Goal: Transaction & Acquisition: Purchase product/service

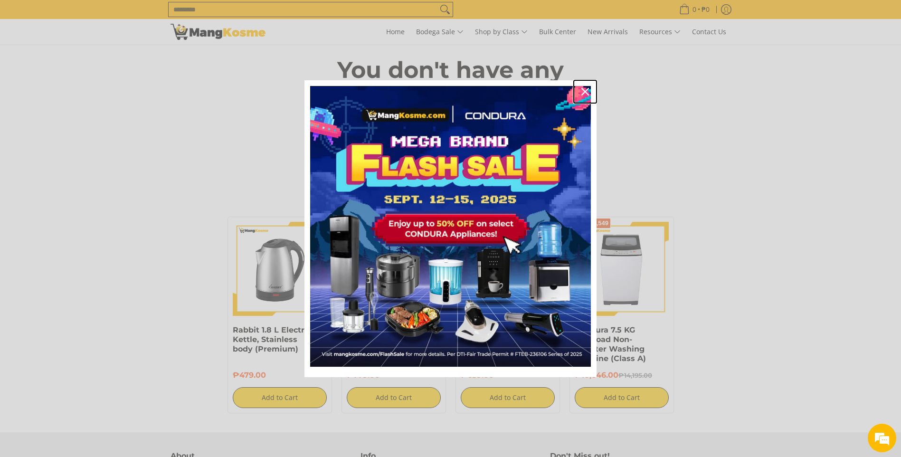
click at [587, 87] on div "Close" at bounding box center [585, 91] width 15 height 15
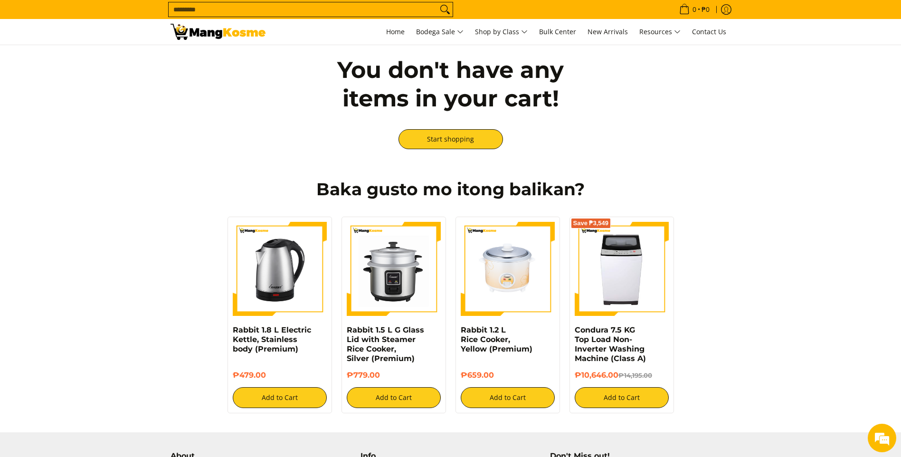
click at [268, 8] on input "Search..." at bounding box center [303, 9] width 269 height 14
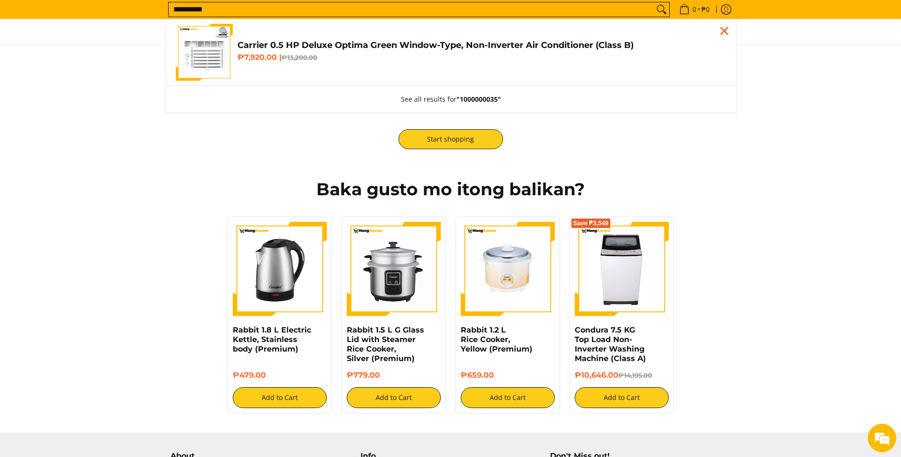
type input "**********"
click at [219, 61] on img "Customer Navigation" at bounding box center [204, 52] width 57 height 57
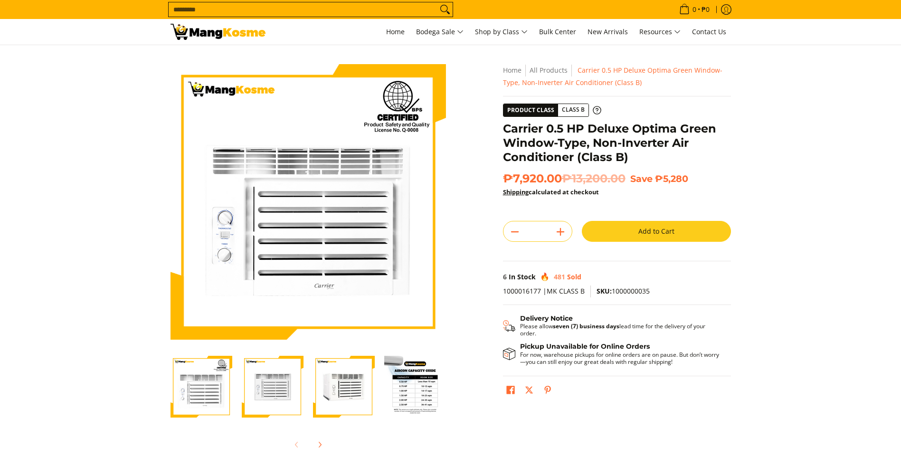
click at [605, 235] on button "Add to Cart" at bounding box center [656, 231] width 149 height 21
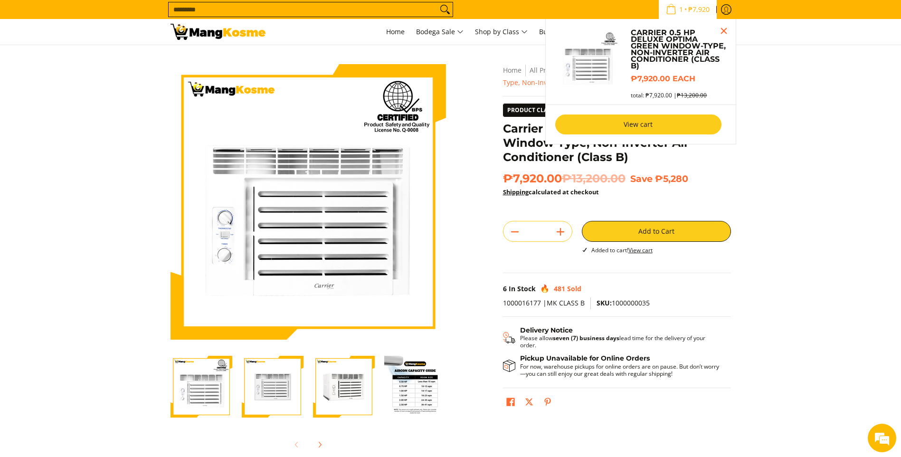
click at [610, 130] on link "View cart" at bounding box center [638, 125] width 166 height 20
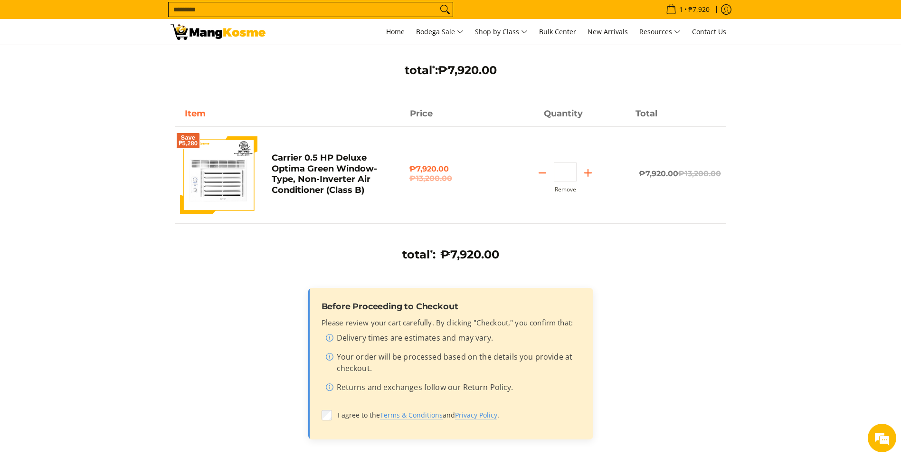
scroll to position [143, 0]
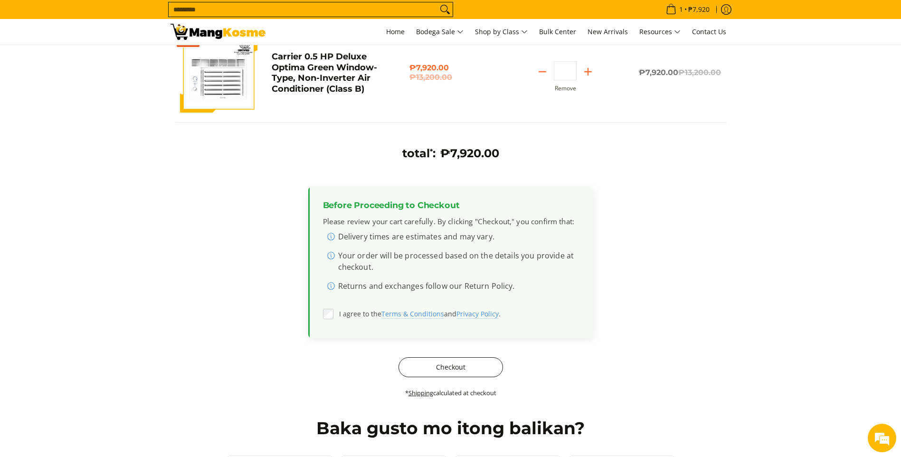
click at [417, 374] on body "Skip to Main Content Home Bodega Sale Shop by Class Bulk Center New Arrivals Re…" at bounding box center [450, 402] width 901 height 1090
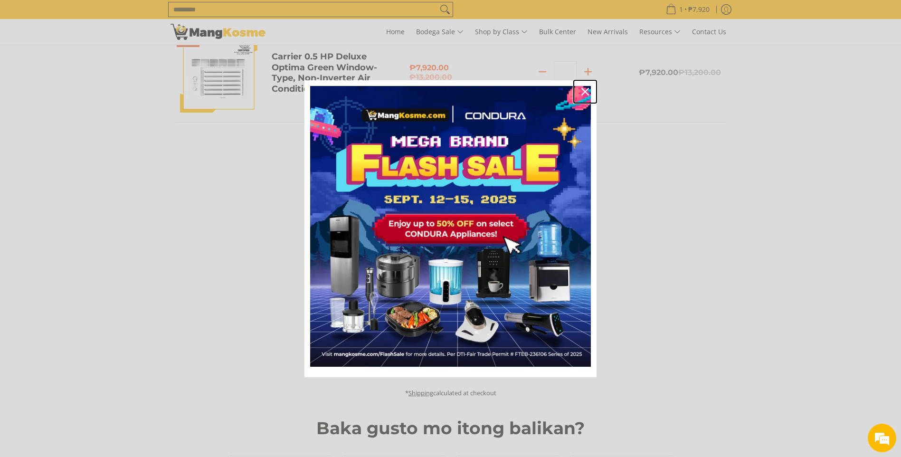
click at [588, 89] on icon "close icon" at bounding box center [586, 92] width 8 height 8
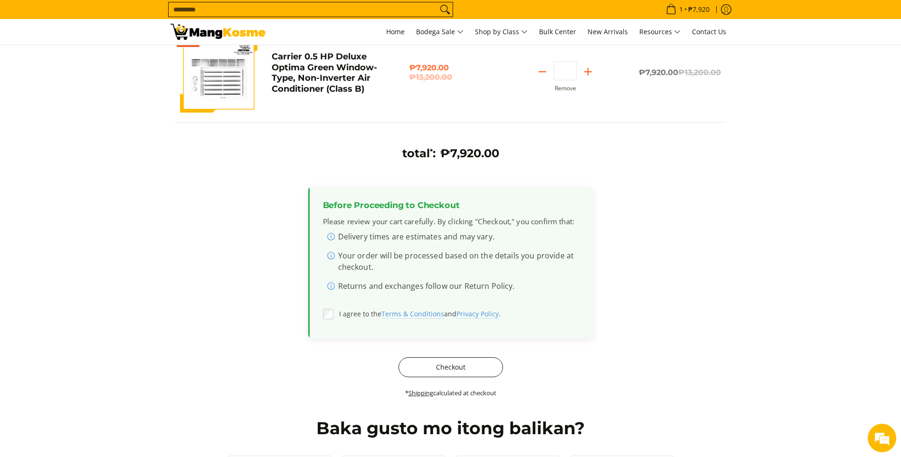
click at [431, 368] on button "Checkout" at bounding box center [451, 367] width 105 height 20
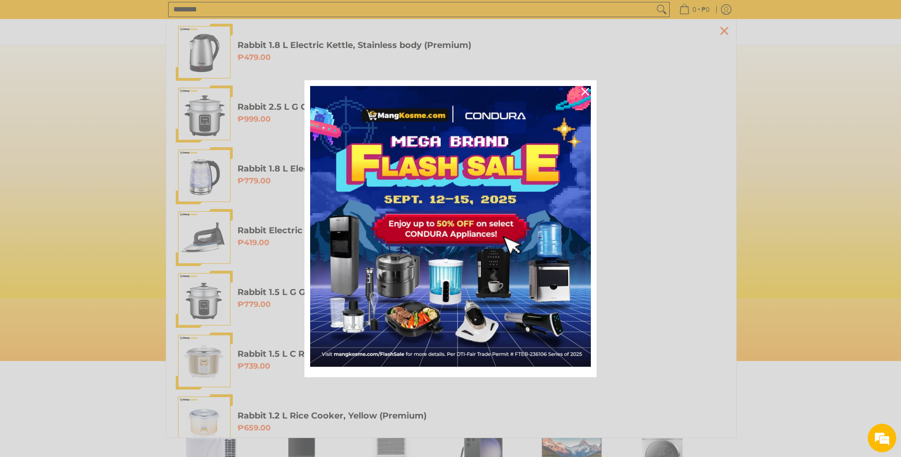
scroll to position [0, 378]
click at [579, 95] on div "Close" at bounding box center [585, 91] width 15 height 15
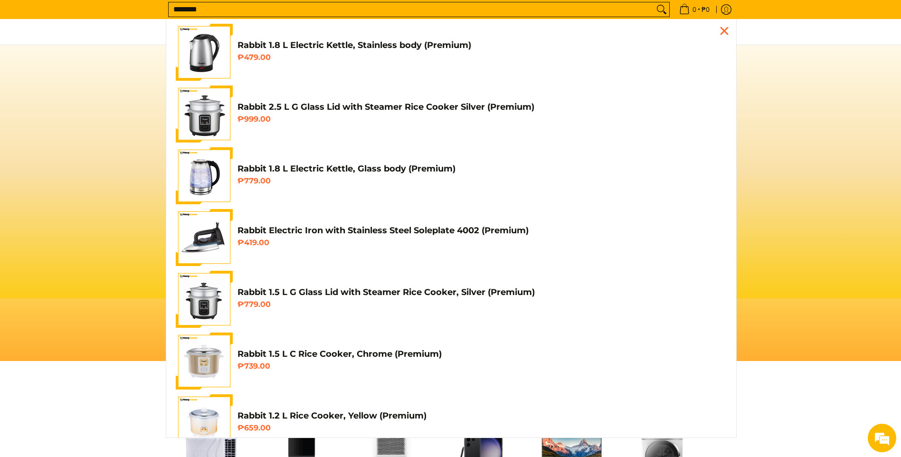
scroll to position [0, 1133]
click at [241, 11] on input "********" at bounding box center [412, 9] width 486 height 14
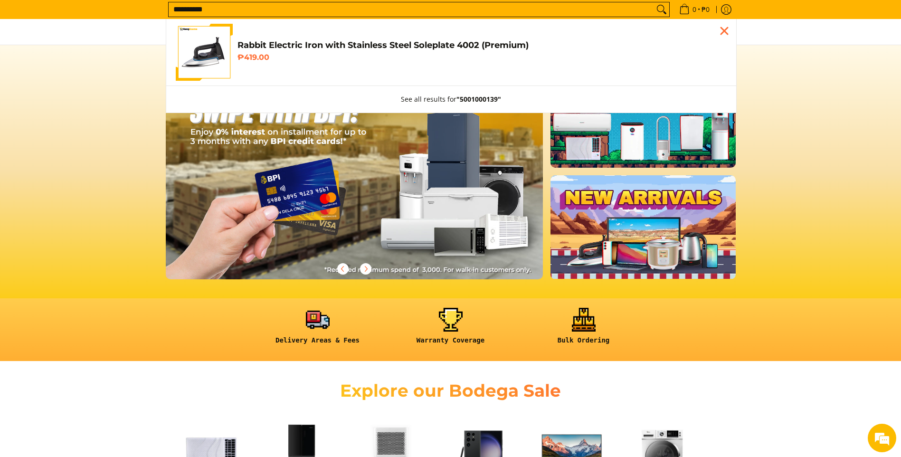
type input "**********"
click at [268, 48] on h4 "Rabbit Electric Iron with Stainless Steel Soleplate 4002 (Premium)" at bounding box center [482, 45] width 489 height 11
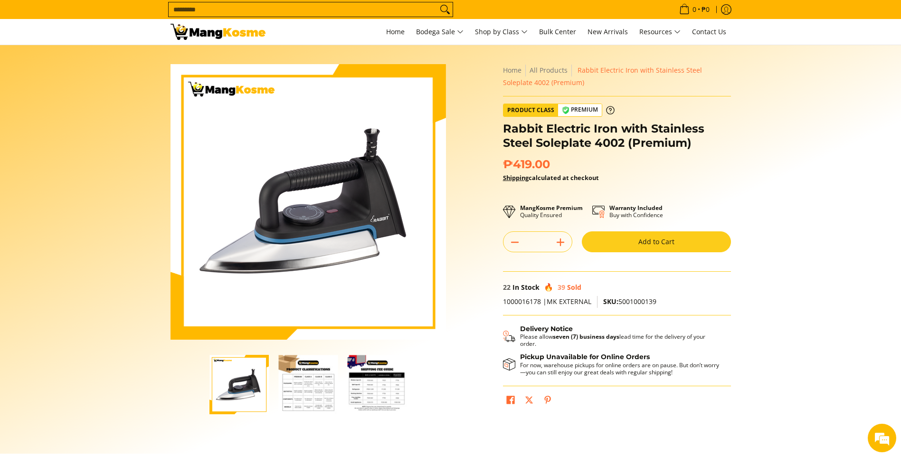
click at [652, 232] on button "Add to Cart" at bounding box center [656, 241] width 149 height 21
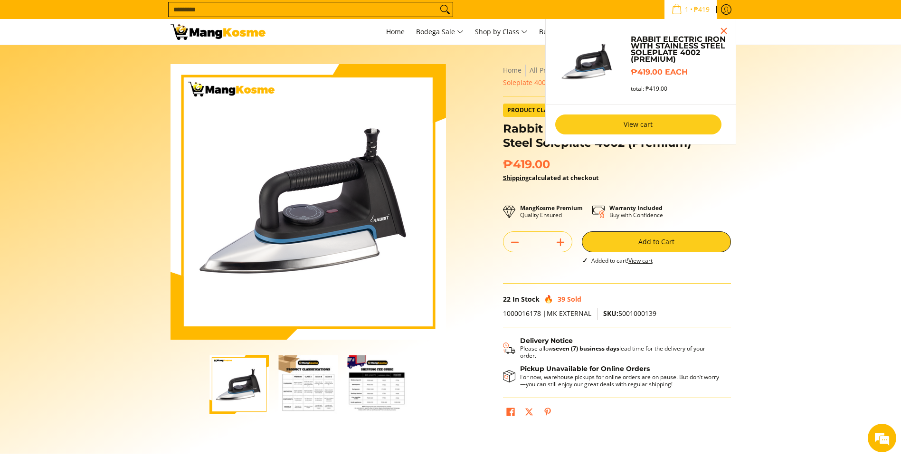
click at [642, 124] on link "View cart" at bounding box center [638, 125] width 166 height 20
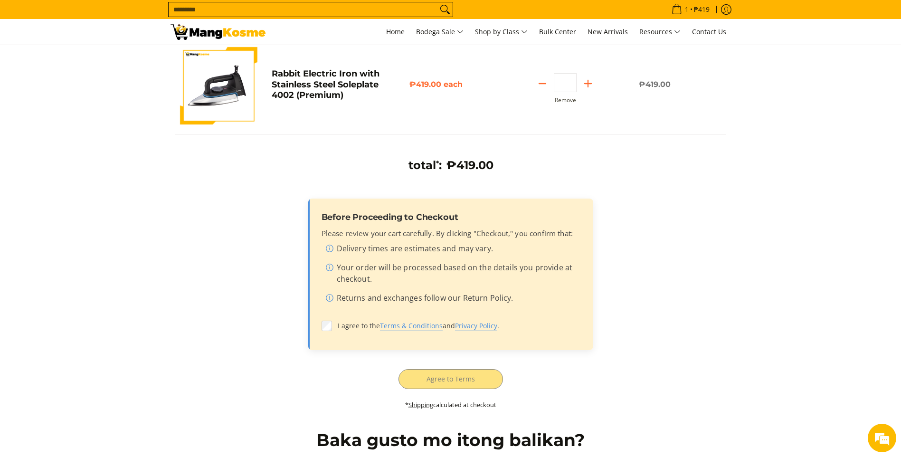
scroll to position [143, 0]
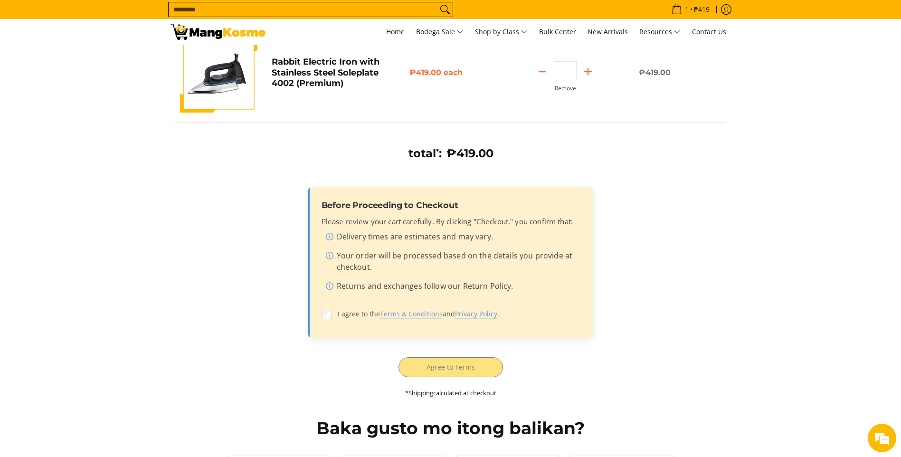
click at [322, 309] on label "I agree to the Terms & Conditions and Privacy Policy ." at bounding box center [451, 314] width 258 height 18
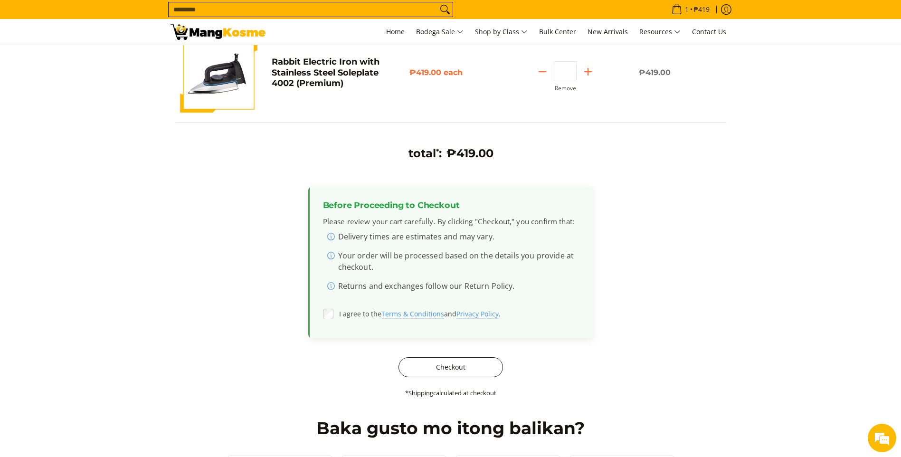
click at [424, 363] on button "Checkout" at bounding box center [451, 367] width 105 height 20
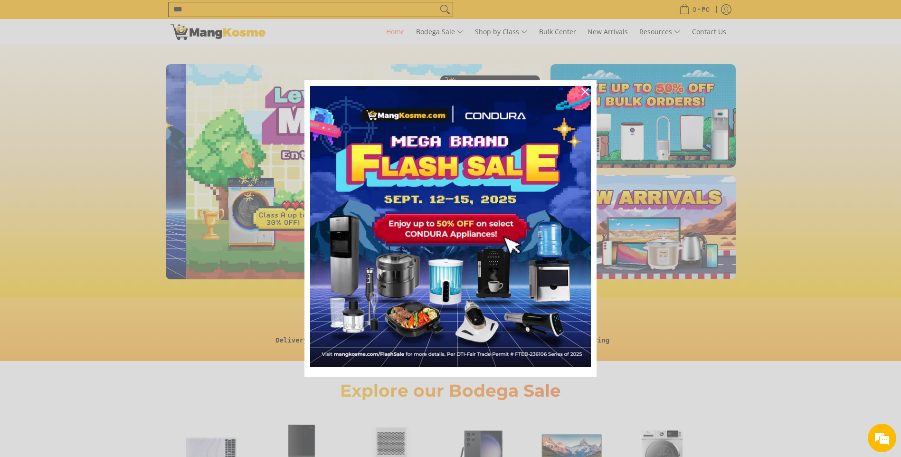
scroll to position [0, 378]
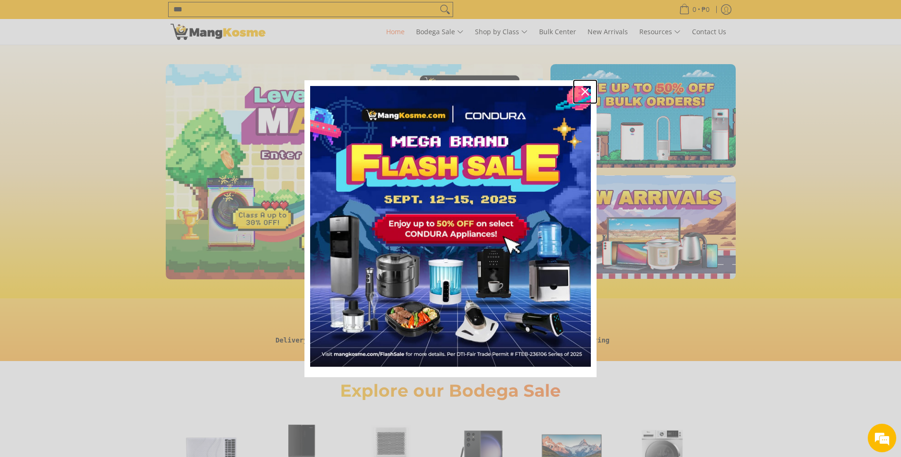
click at [581, 90] on div "Close" at bounding box center [585, 91] width 15 height 15
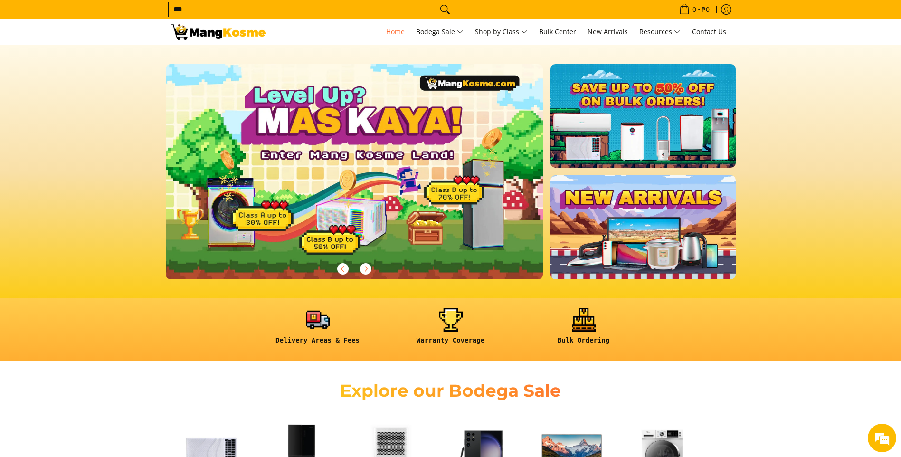
click at [413, 12] on input "***" at bounding box center [303, 9] width 269 height 14
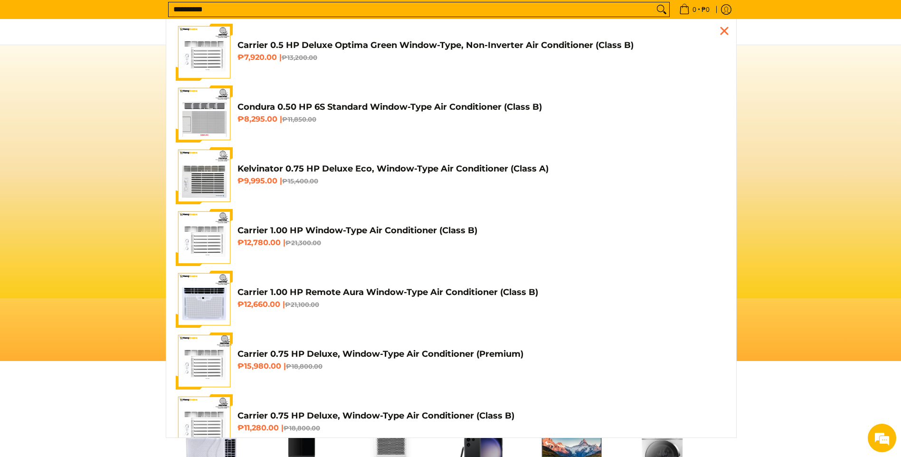
scroll to position [0, 1133]
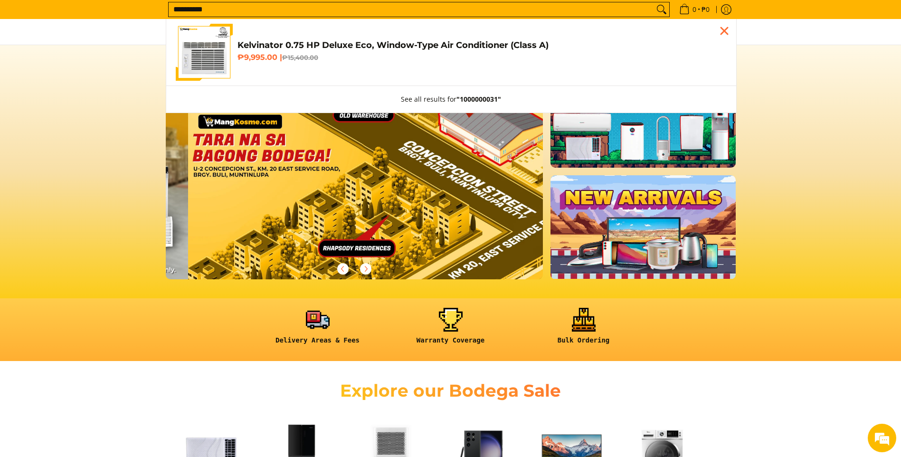
type input "**********"
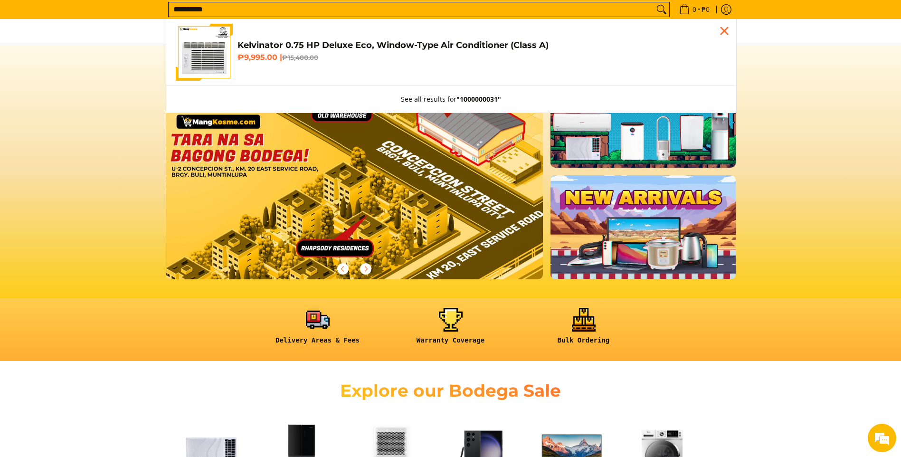
click at [228, 62] on img "Customer Navigation" at bounding box center [204, 52] width 57 height 57
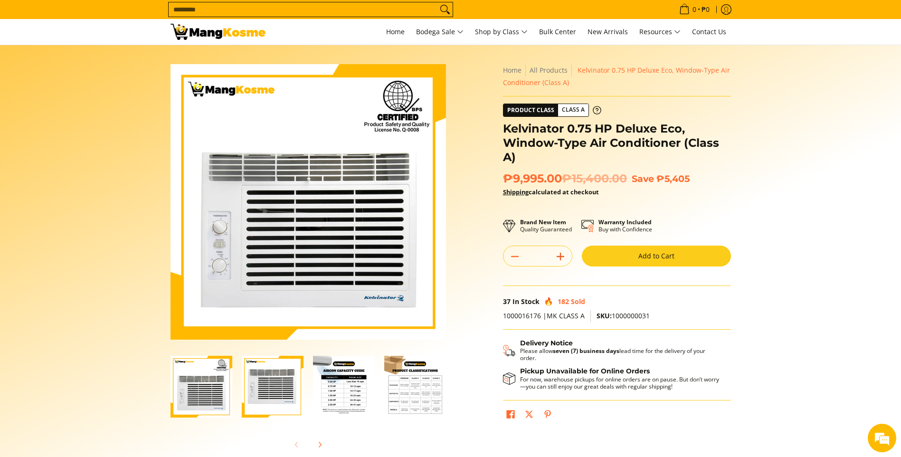
click at [561, 258] on line "Add" at bounding box center [561, 256] width 0 height 7
type input "*"
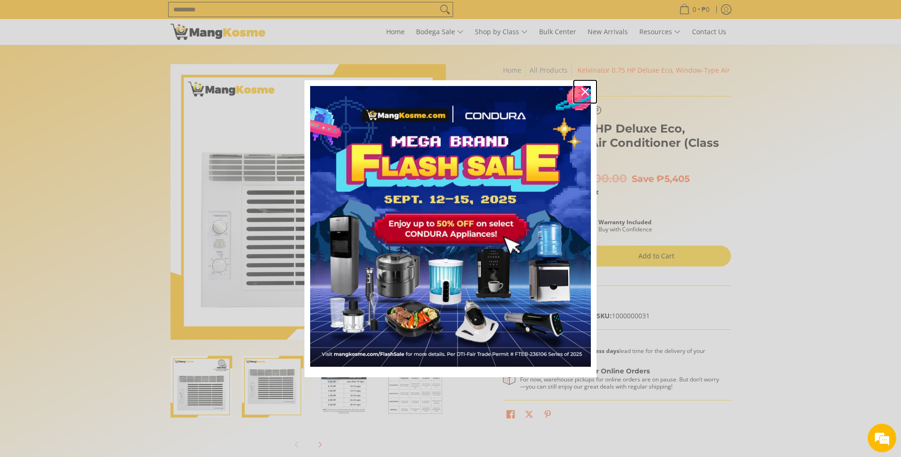
click at [585, 90] on icon "close icon" at bounding box center [586, 92] width 8 height 8
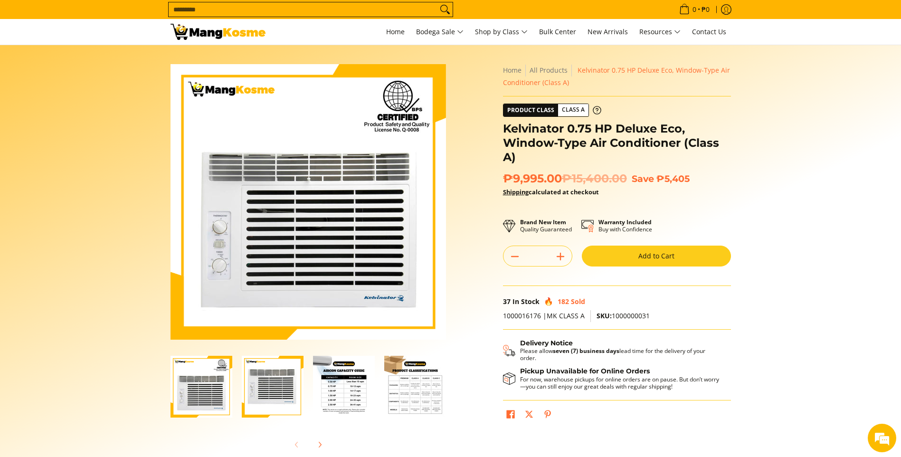
click at [632, 256] on button "Add to Cart" at bounding box center [656, 256] width 149 height 21
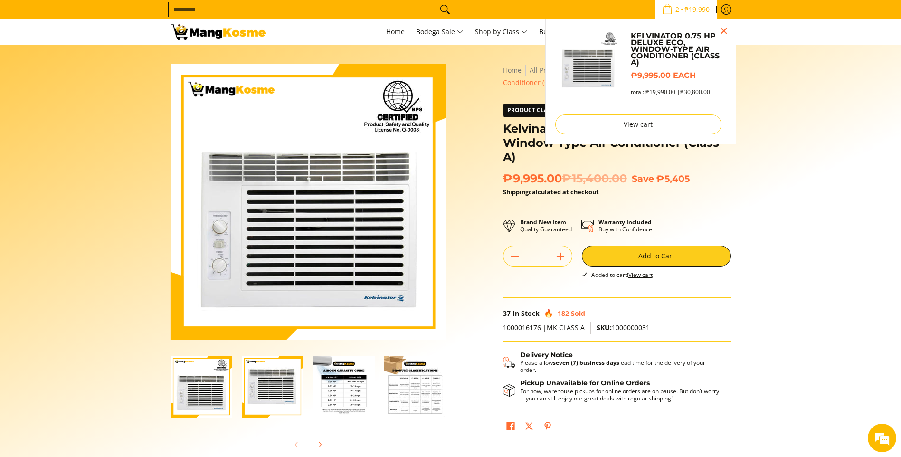
click at [312, 14] on input "Search..." at bounding box center [303, 9] width 269 height 14
click at [311, 8] on input "Search..." at bounding box center [303, 9] width 269 height 14
click at [311, 13] on input "Search..." at bounding box center [303, 9] width 269 height 14
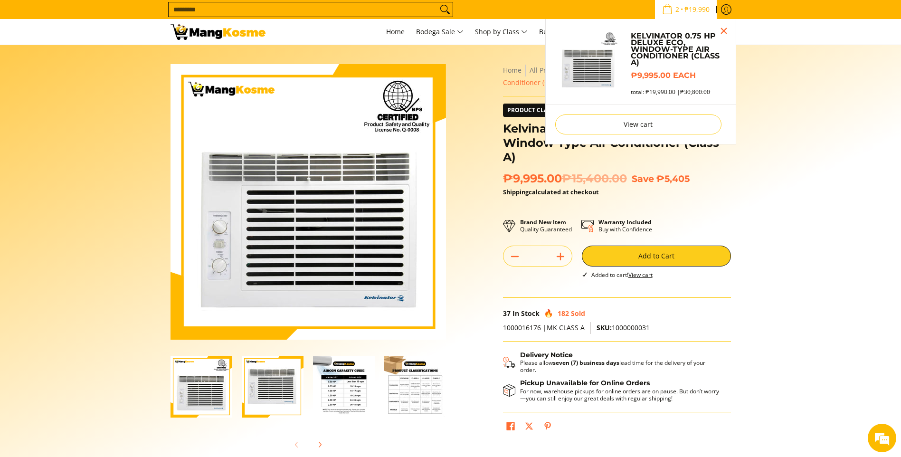
click at [311, 13] on input "Search..." at bounding box center [303, 9] width 269 height 14
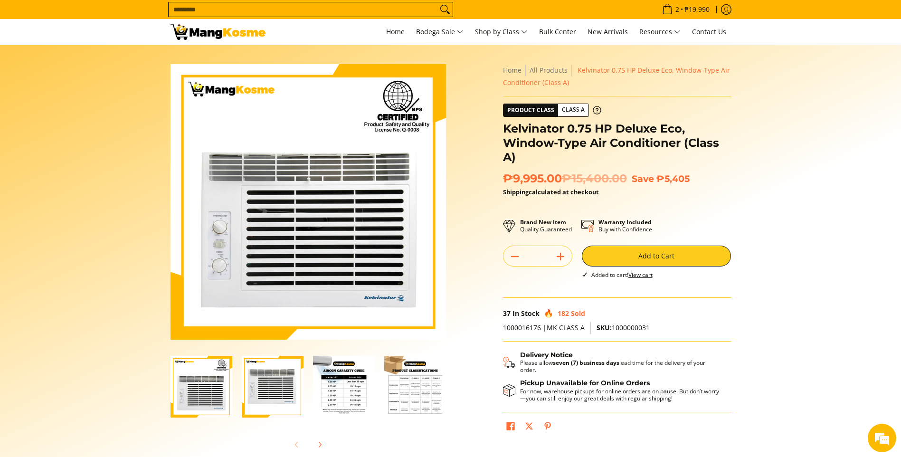
click at [267, 9] on input "Search..." at bounding box center [303, 9] width 269 height 14
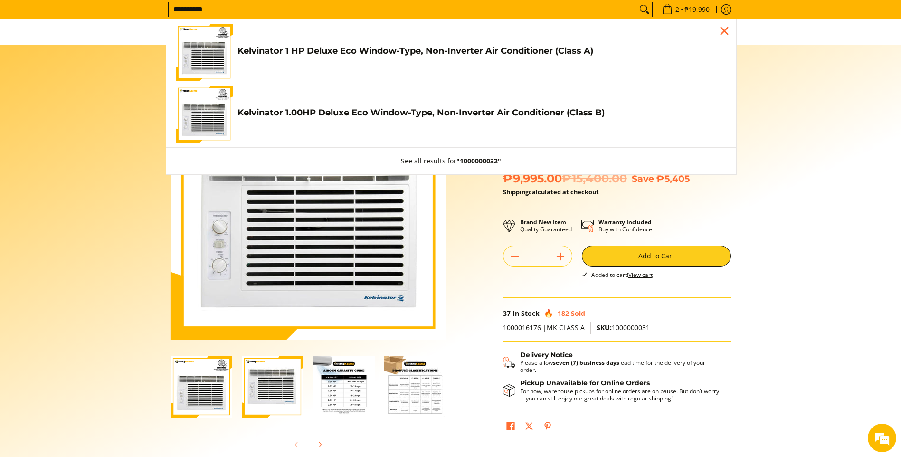
type input "**********"
click at [292, 125] on link "Kelvinator 1.00HP Deluxe Eco Window-Type, Non-Inverter Air Conditioner (Class B…" at bounding box center [451, 114] width 551 height 57
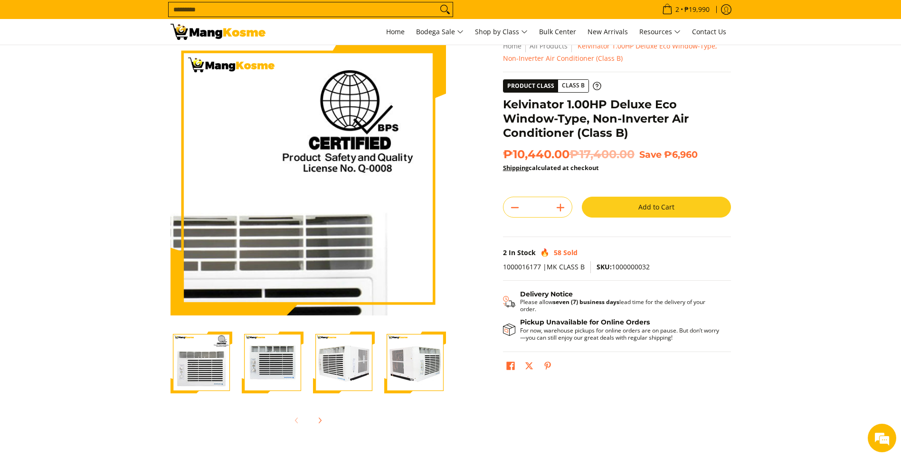
scroll to position [48, 0]
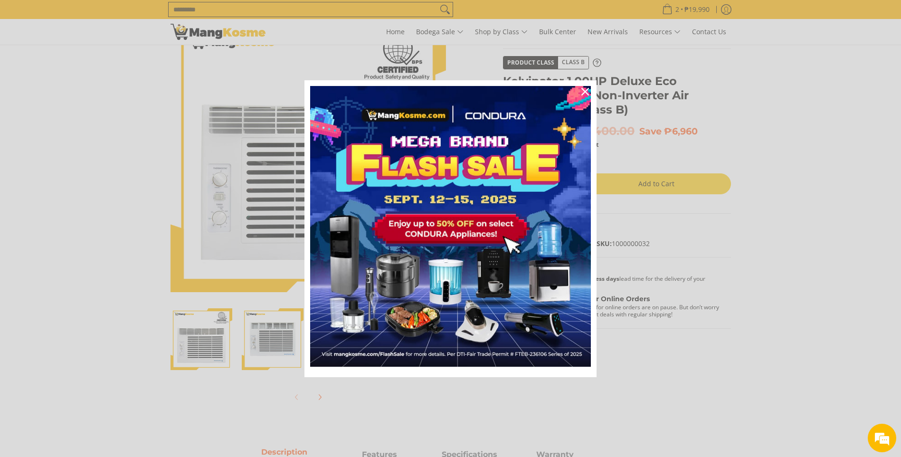
click at [668, 175] on div "Marketing offer form" at bounding box center [450, 228] width 901 height 457
click at [584, 91] on icon "close icon" at bounding box center [586, 92] width 8 height 8
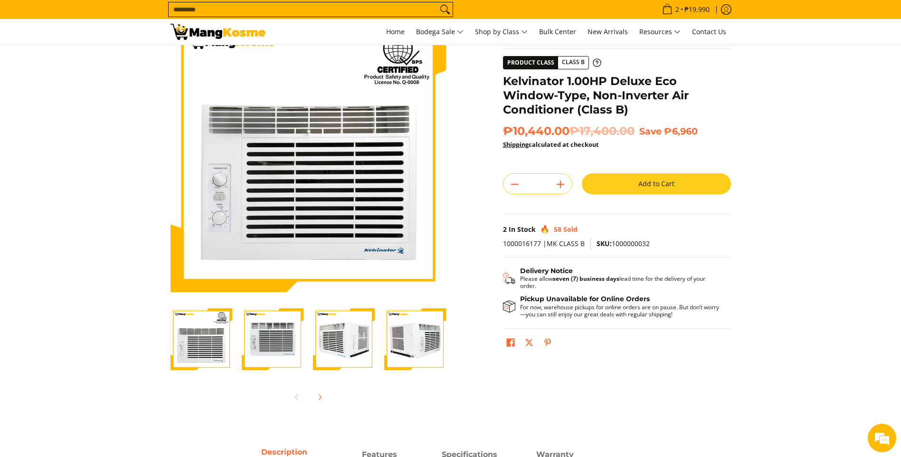
click at [621, 174] on button "Add to Cart" at bounding box center [656, 183] width 149 height 21
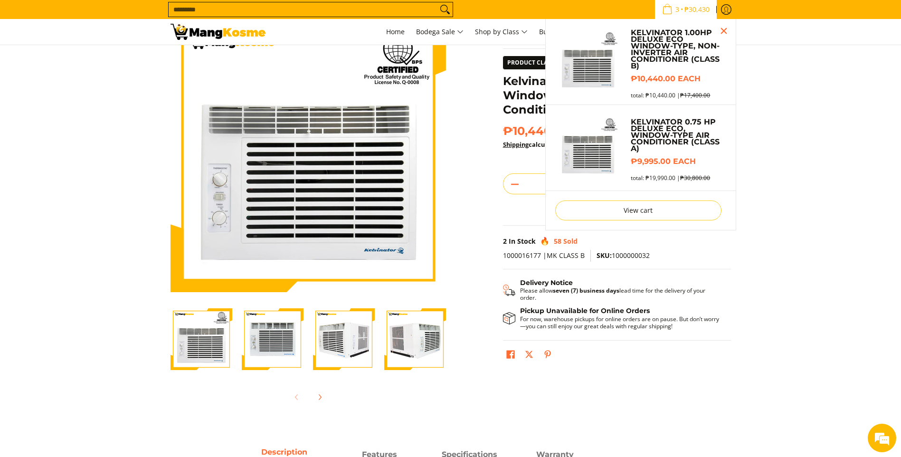
scroll to position [0, 0]
click at [624, 210] on link "View cart" at bounding box center [638, 211] width 166 height 20
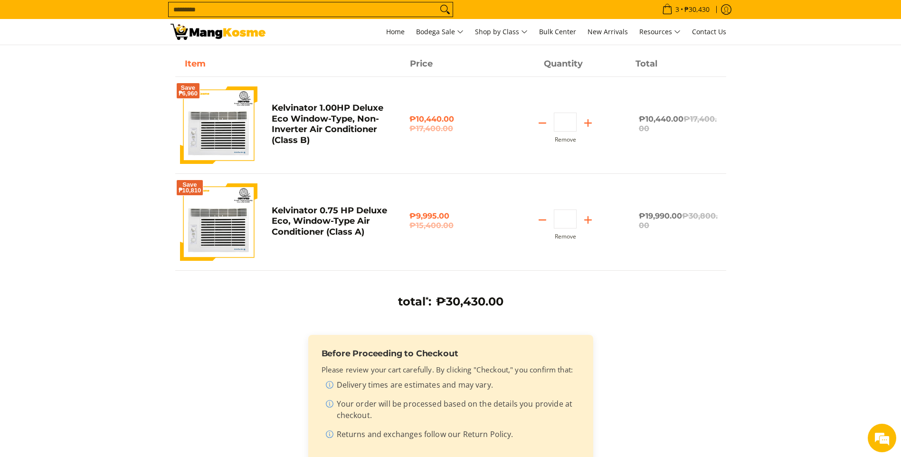
scroll to position [95, 0]
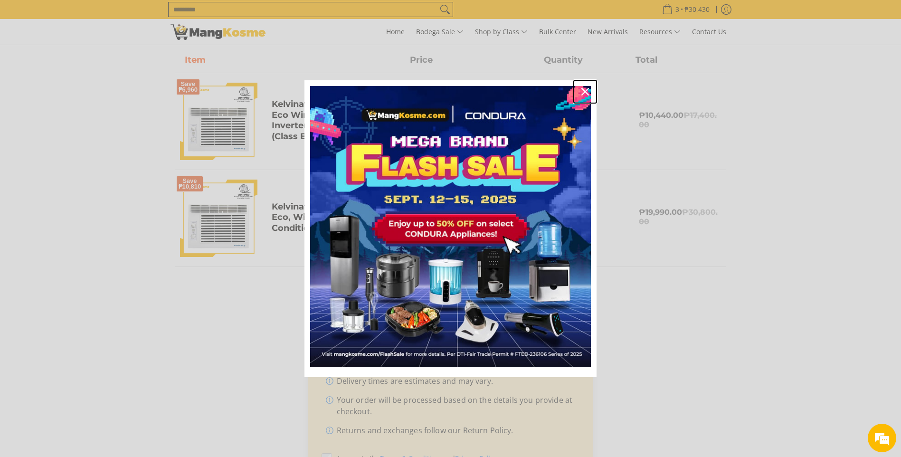
click at [585, 91] on icon "close icon" at bounding box center [586, 92] width 8 height 8
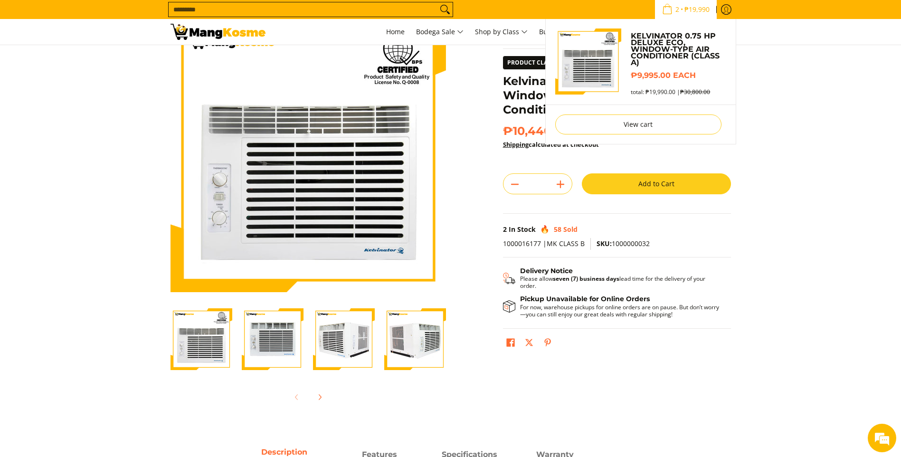
click at [664, 13] on icon "Cart" at bounding box center [667, 9] width 10 height 10
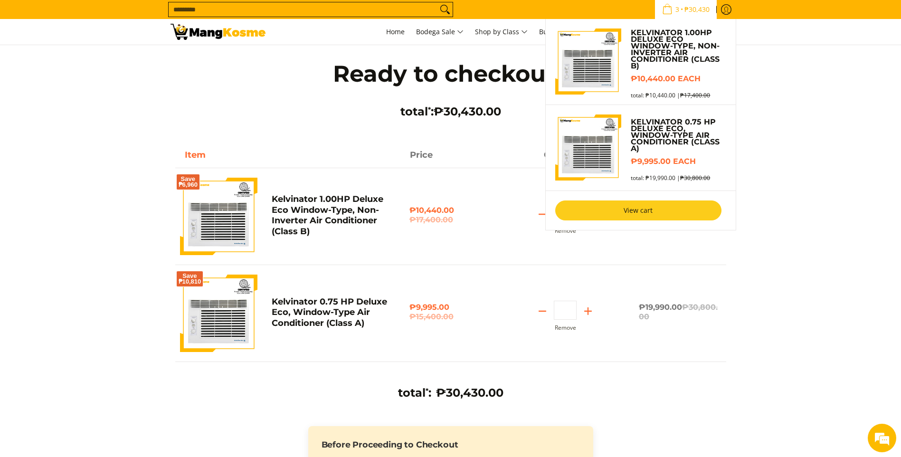
click at [647, 211] on link "View cart" at bounding box center [638, 211] width 166 height 20
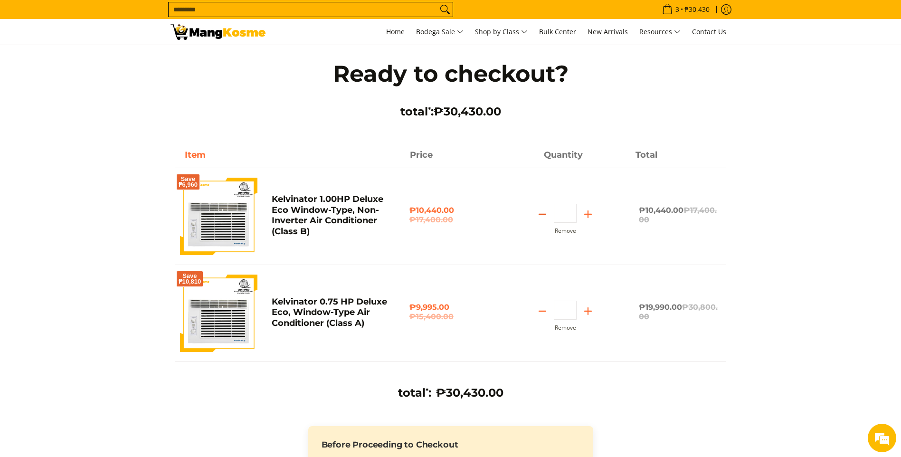
click at [546, 211] on icon "Subtract" at bounding box center [542, 214] width 13 height 13
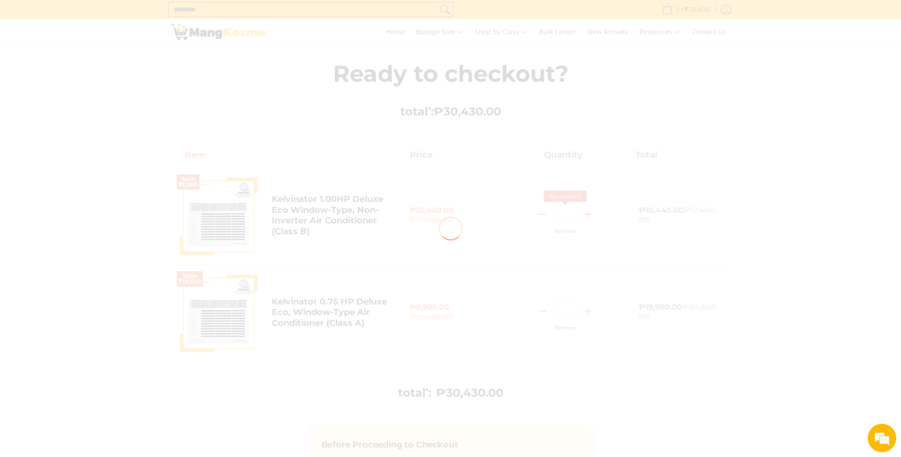
type input "*"
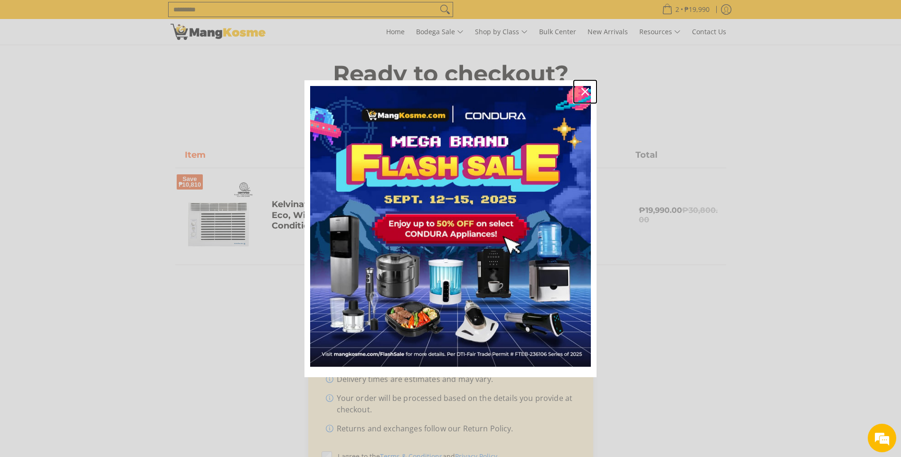
click at [586, 94] on icon "close icon" at bounding box center [586, 92] width 8 height 8
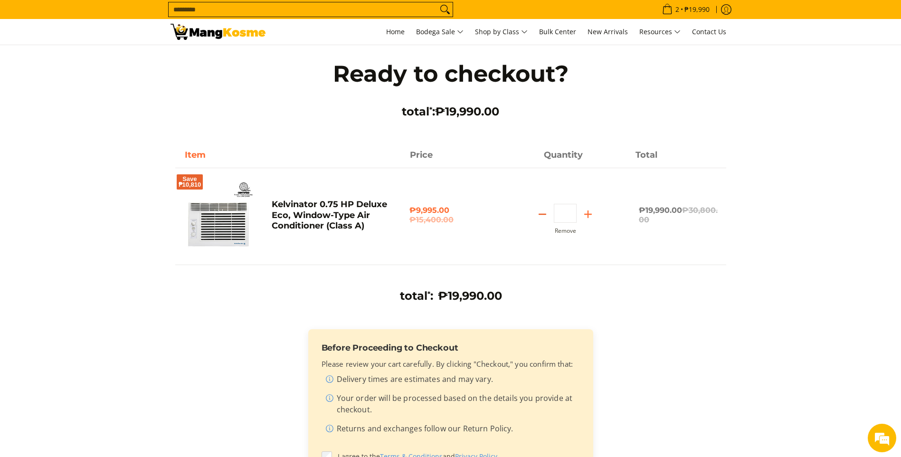
click at [548, 214] on icon "Subtract" at bounding box center [542, 214] width 13 height 13
type input "*"
click at [314, 13] on input "Search..." at bounding box center [303, 9] width 269 height 14
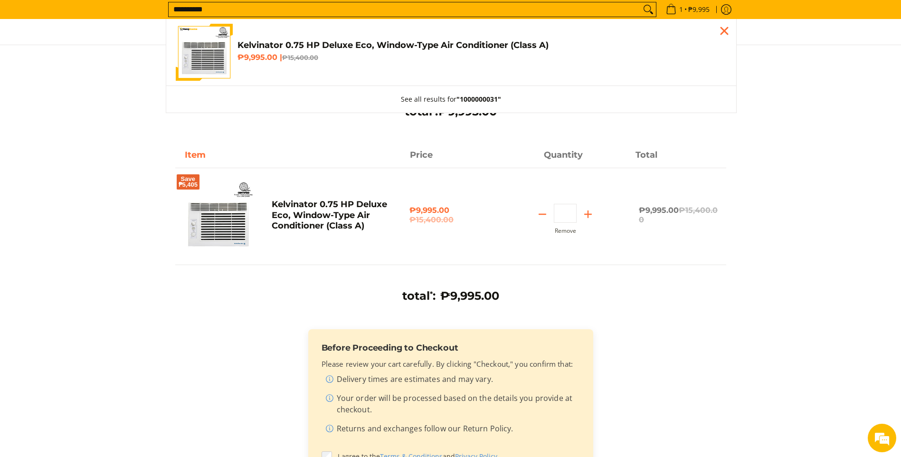
type input "**********"
click at [324, 53] on h6 "₱9,995.00 | ₱15,400.00" at bounding box center [482, 58] width 489 height 10
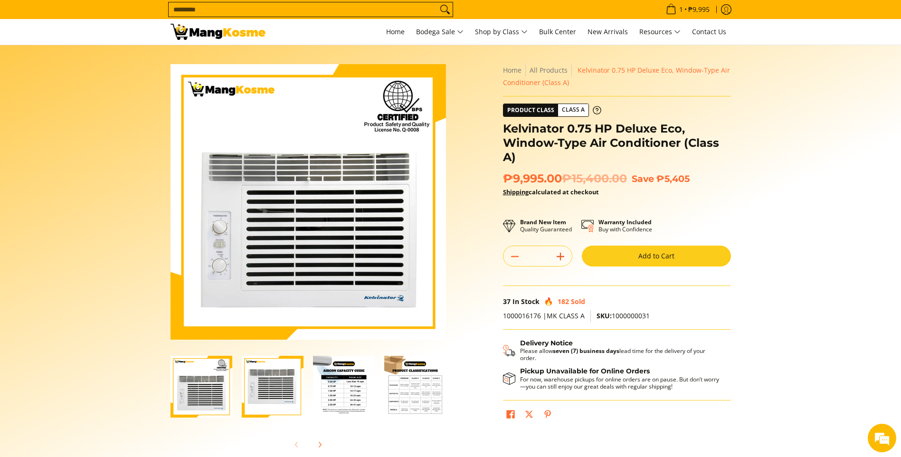
click at [558, 259] on icon "Add" at bounding box center [560, 256] width 13 height 13
type input "*"
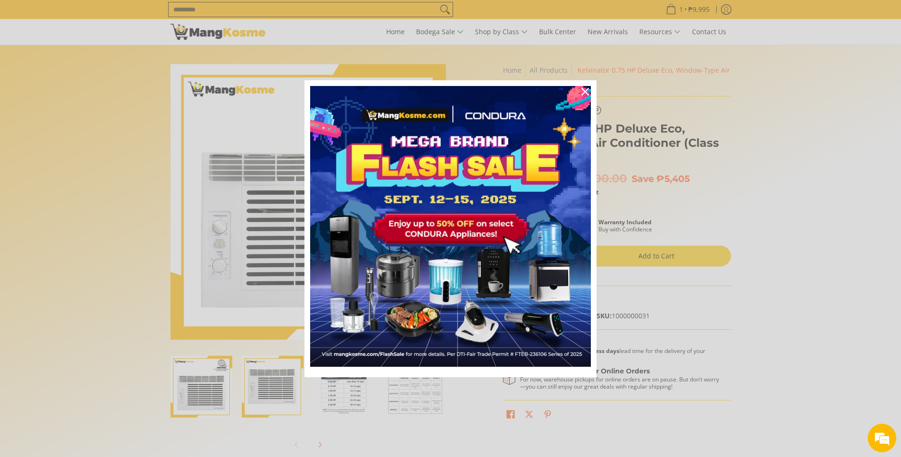
click at [609, 254] on div "Marketing offer form" at bounding box center [450, 228] width 901 height 457
click at [581, 96] on div "Close" at bounding box center [585, 91] width 15 height 15
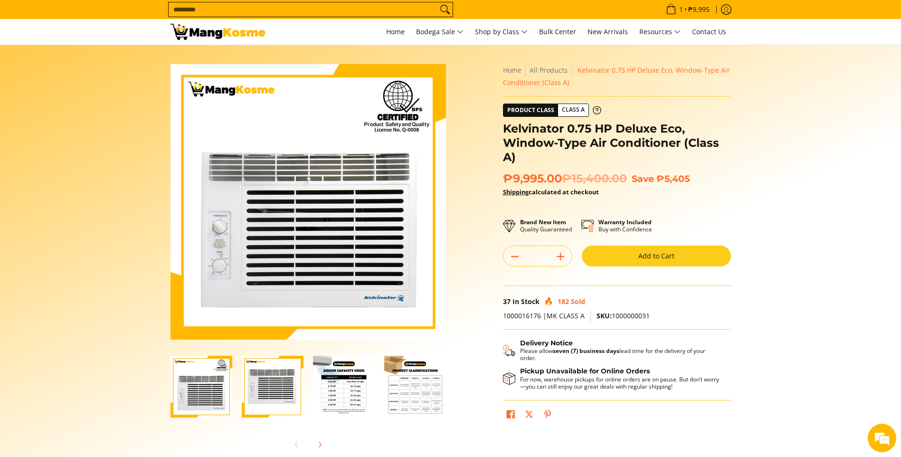
click at [614, 253] on button "Add to Cart" at bounding box center [656, 256] width 149 height 21
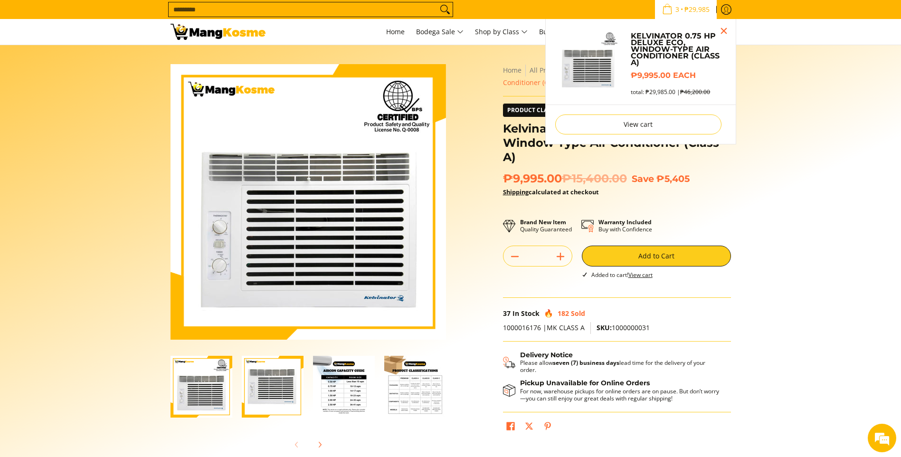
click at [308, 8] on input "Search..." at bounding box center [303, 9] width 269 height 14
click at [309, 9] on input "Search..." at bounding box center [303, 9] width 269 height 14
click at [301, 15] on input "Search..." at bounding box center [303, 9] width 269 height 14
click at [301, 14] on input "Search..." at bounding box center [303, 9] width 269 height 14
click at [300, 12] on input "Search..." at bounding box center [303, 9] width 269 height 14
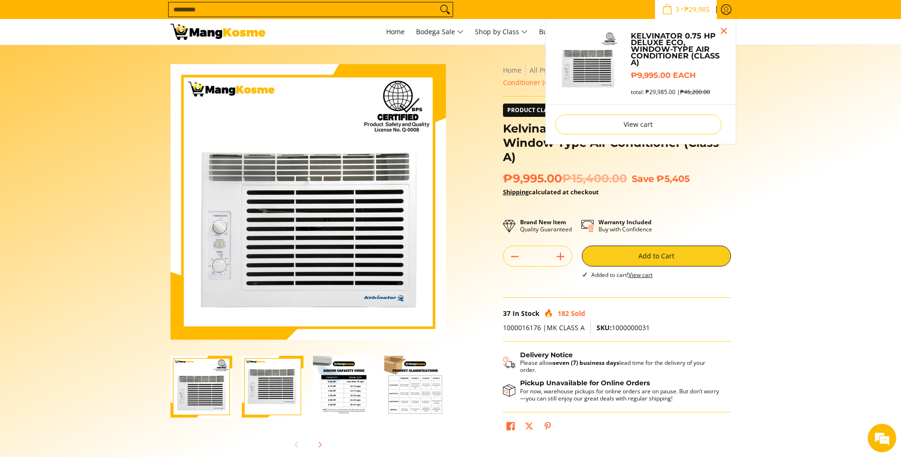
click at [300, 12] on input "Search..." at bounding box center [303, 9] width 269 height 14
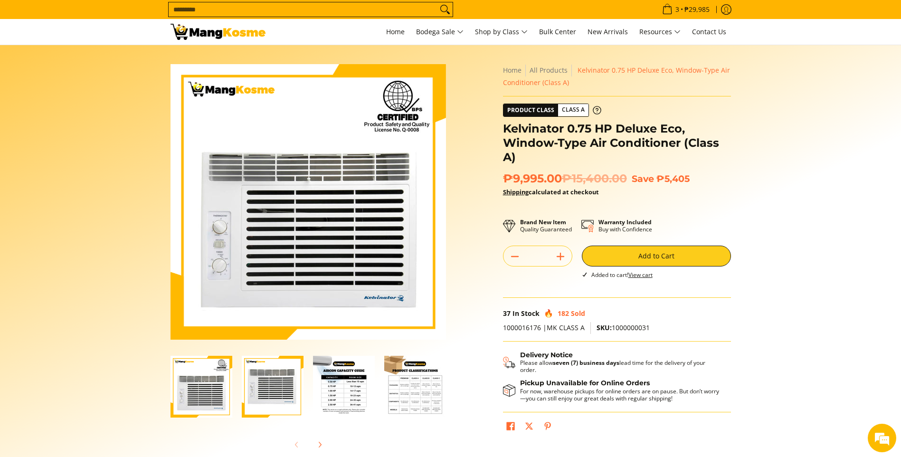
click at [420, 6] on input "Search..." at bounding box center [303, 9] width 269 height 14
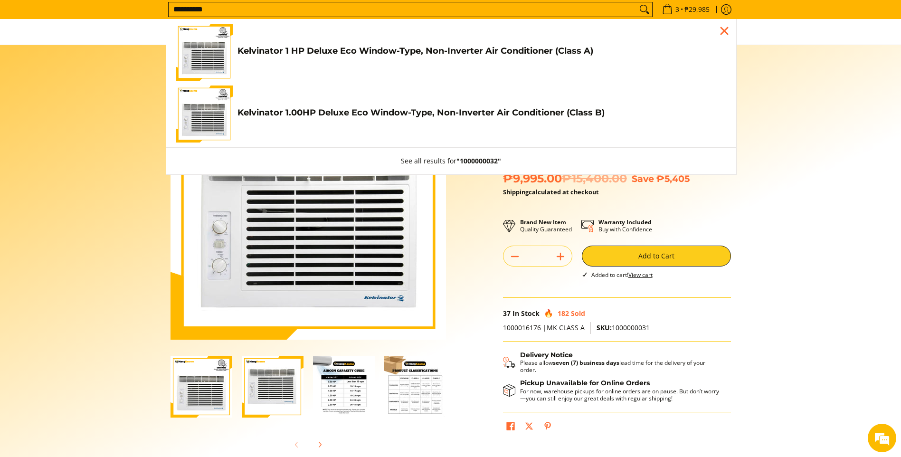
type input "**********"
click at [392, 123] on link "Kelvinator 1.00HP Deluxe Eco Window-Type, Non-Inverter Air Conditioner (Class B…" at bounding box center [451, 114] width 551 height 57
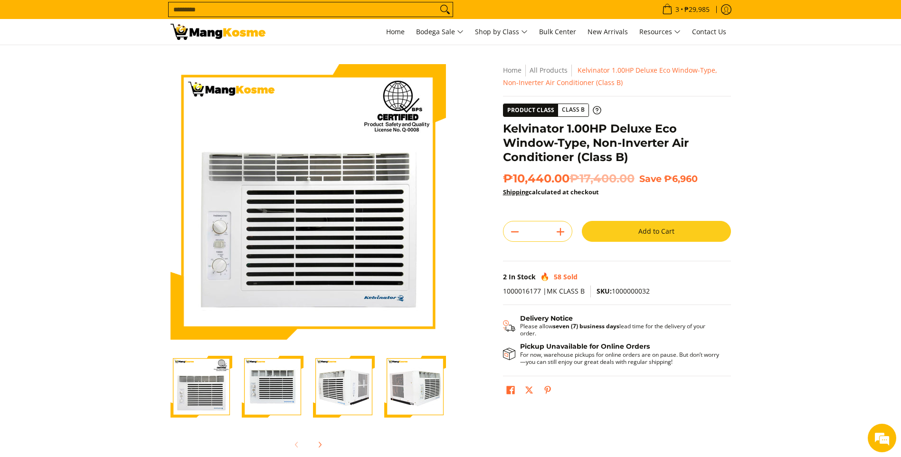
click at [643, 231] on button "Add to Cart" at bounding box center [656, 231] width 149 height 21
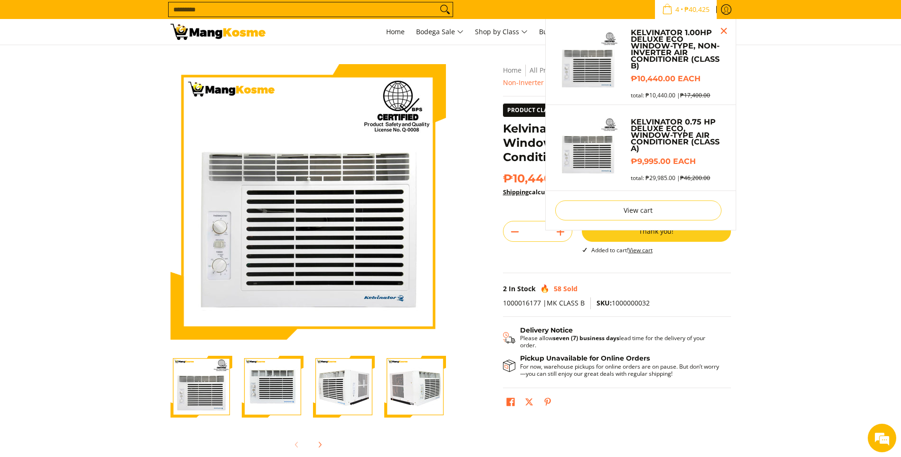
click at [694, 8] on span "₱40,425" at bounding box center [697, 9] width 28 height 7
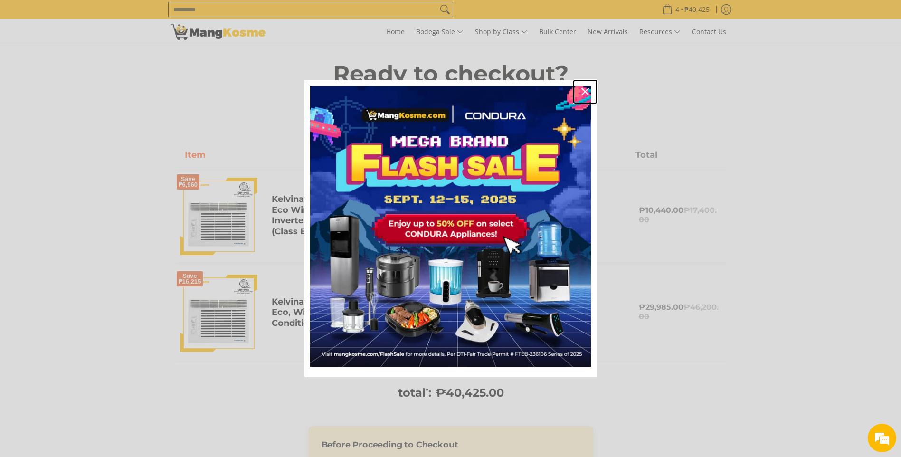
click at [587, 88] on icon "close icon" at bounding box center [586, 92] width 8 height 8
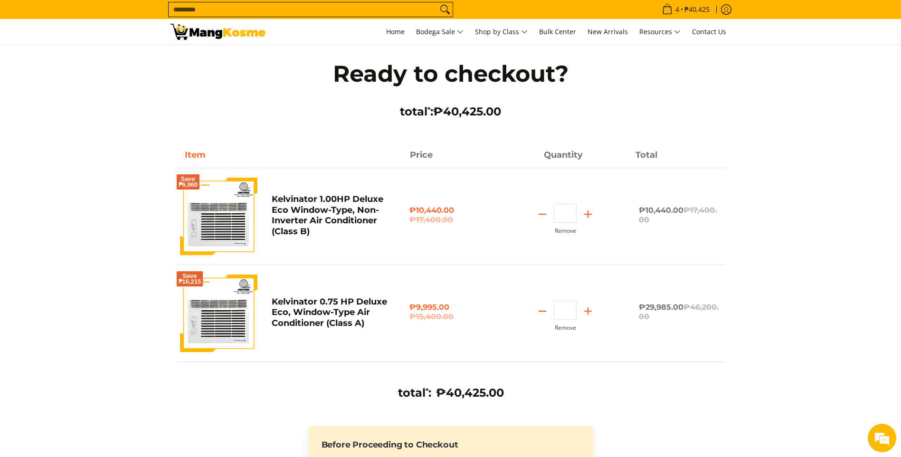
click at [545, 309] on icon "Subtract" at bounding box center [542, 311] width 13 height 13
type input "*"
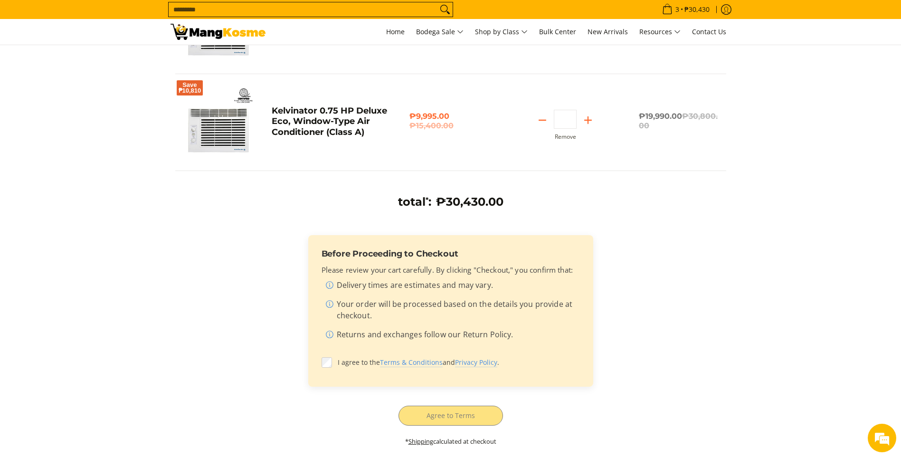
scroll to position [238, 0]
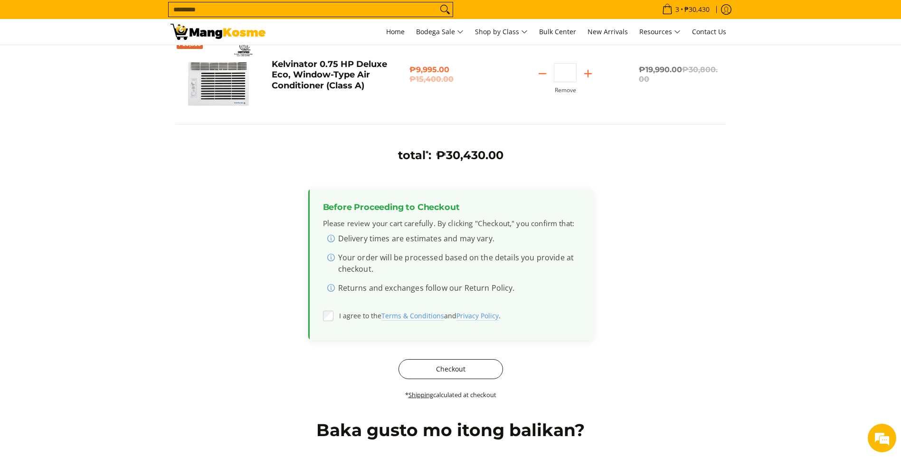
click at [429, 371] on button "Checkout" at bounding box center [451, 369] width 105 height 20
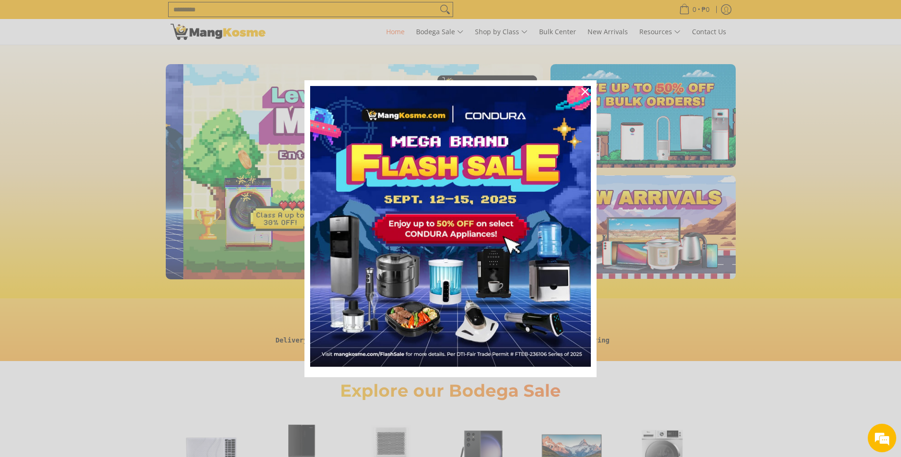
scroll to position [0, 378]
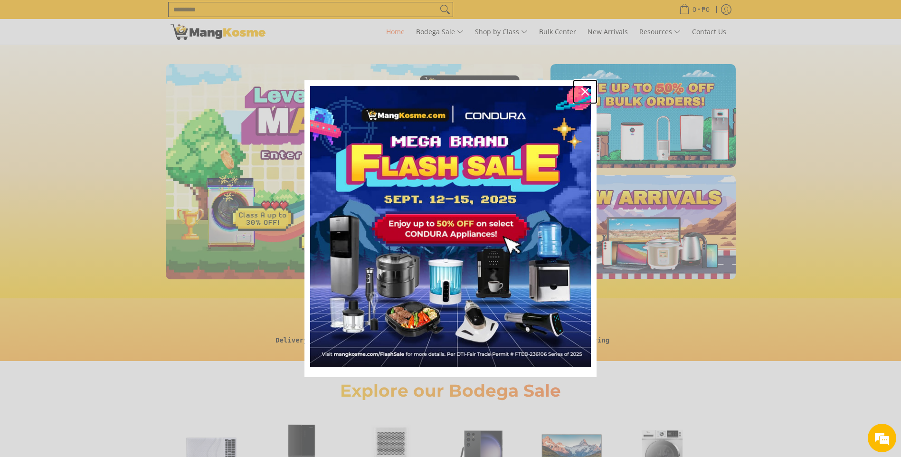
click at [582, 93] on icon "close icon" at bounding box center [586, 92] width 8 height 8
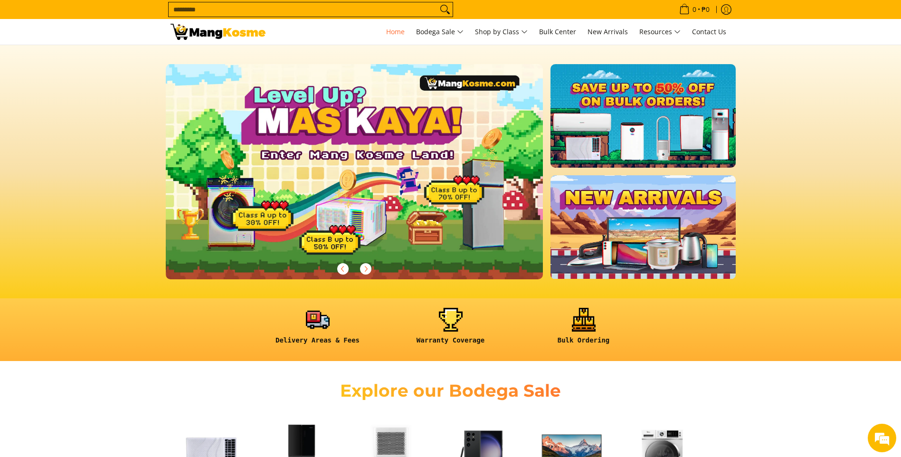
click at [374, 10] on input "Search..." at bounding box center [303, 9] width 269 height 14
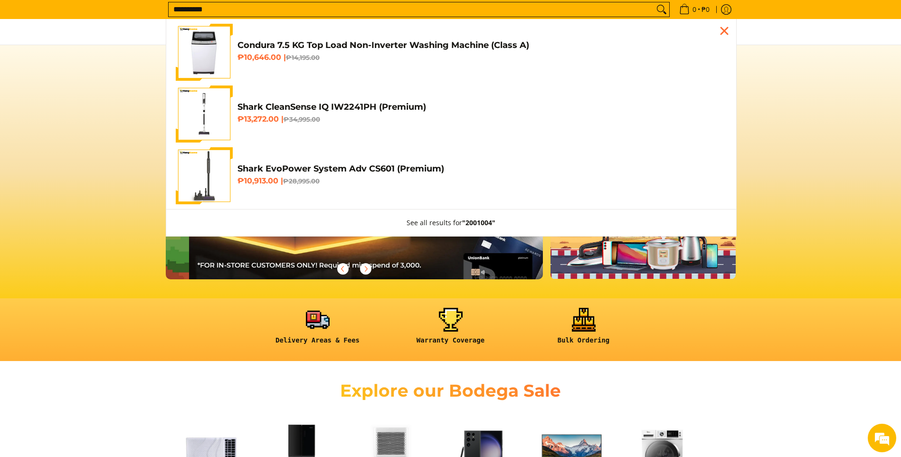
scroll to position [0, 756]
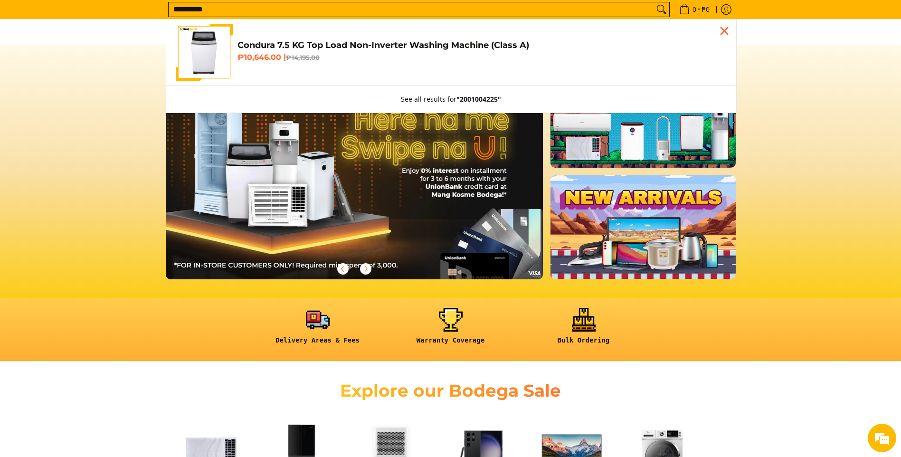
type input "**********"
click at [356, 57] on h6 "₱10,646.00 | ₱14,195.00" at bounding box center [482, 58] width 489 height 10
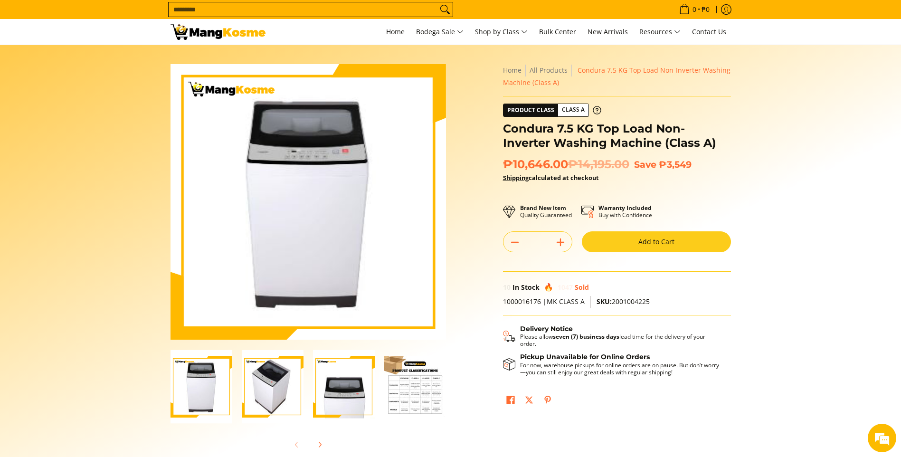
click at [608, 239] on button "Add to Cart" at bounding box center [656, 241] width 149 height 21
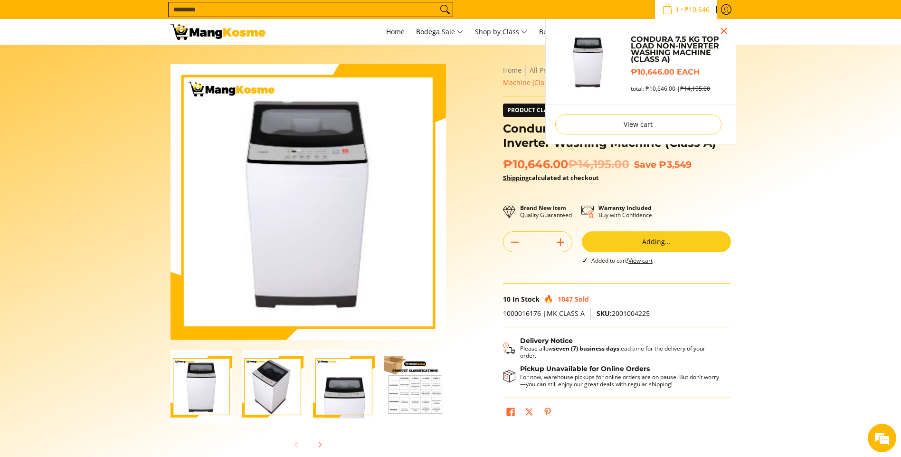
click at [234, 9] on input "Search..." at bounding box center [303, 9] width 269 height 14
click at [175, 4] on input "Search..." at bounding box center [303, 9] width 269 height 14
click at [175, 9] on input "Search..." at bounding box center [303, 9] width 269 height 14
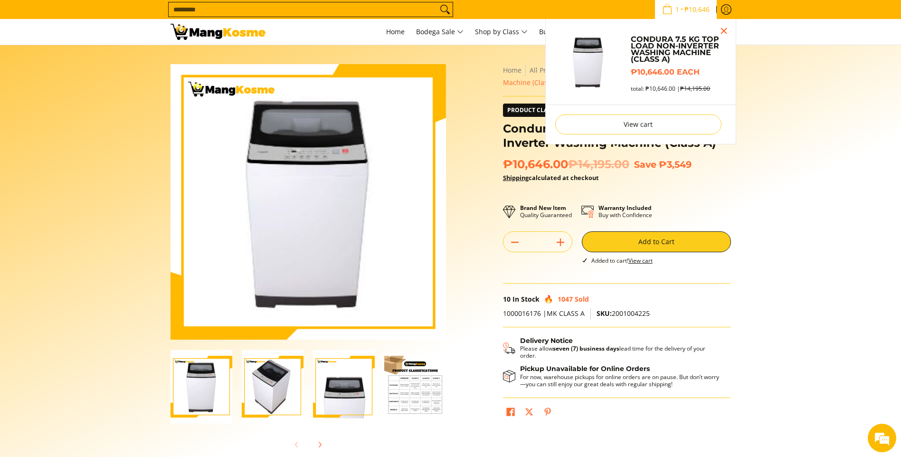
click at [175, 9] on input "Search..." at bounding box center [303, 9] width 269 height 14
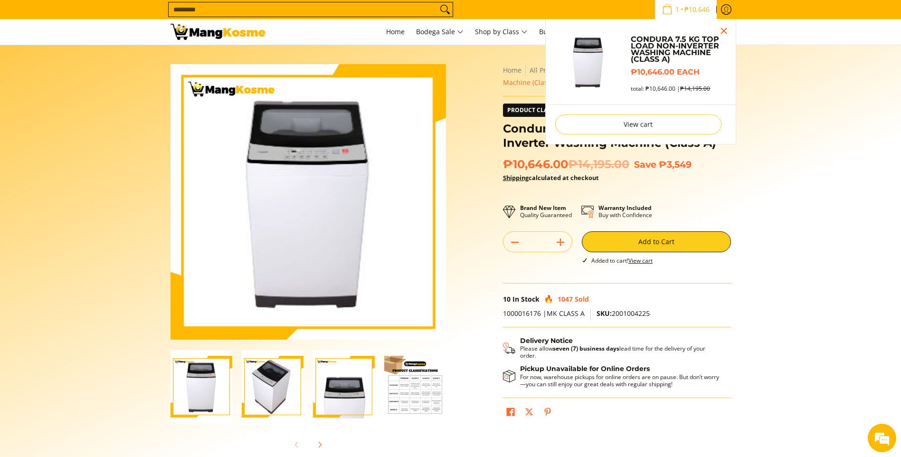
click at [175, 9] on input "Search..." at bounding box center [303, 9] width 269 height 14
click at [174, 9] on input "Search..." at bounding box center [303, 9] width 269 height 14
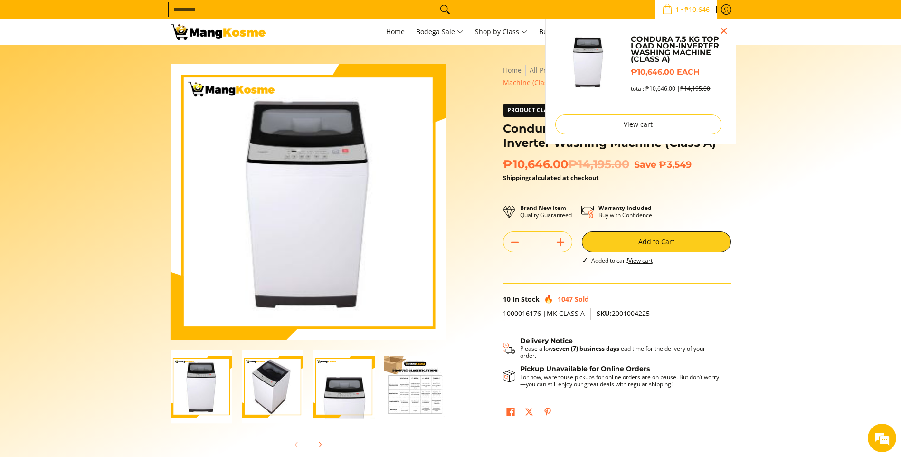
click at [174, 9] on input "Search..." at bounding box center [303, 9] width 269 height 14
click at [130, 79] on section "Skip to Main Content Enable zoom Disable zoom Enable zoom Disable zoom Home All…" at bounding box center [450, 262] width 901 height 434
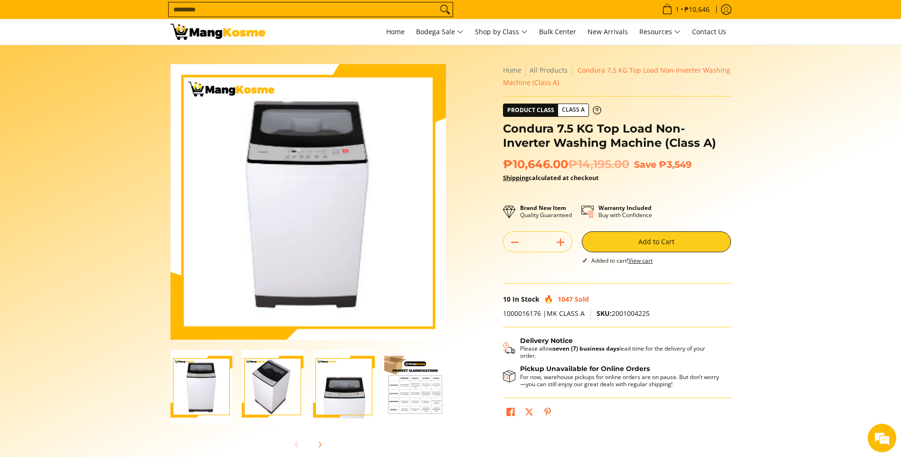
click at [783, 129] on section "Skip to Main Content Enable zoom Disable zoom Enable zoom Disable zoom Home All…" at bounding box center [450, 262] width 901 height 434
click at [253, 10] on input "Search..." at bounding box center [303, 9] width 269 height 14
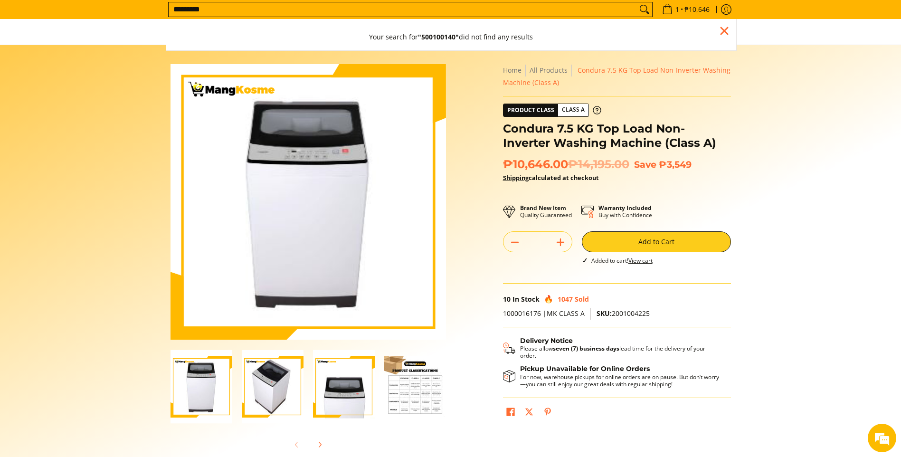
type input "*********"
click at [226, 10] on input "*********" at bounding box center [403, 9] width 469 height 14
click at [627, 11] on input "*********" at bounding box center [403, 9] width 469 height 14
click at [621, 10] on input "*********" at bounding box center [403, 9] width 469 height 14
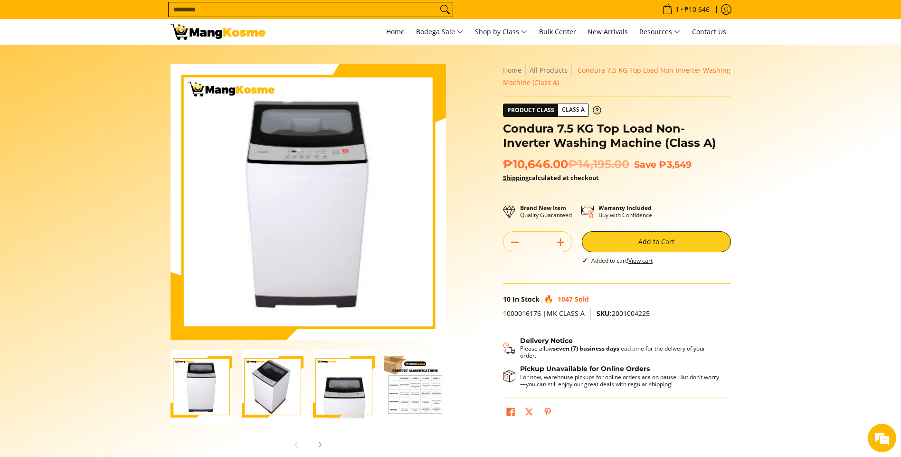
click at [331, 16] on input "Search..." at bounding box center [303, 9] width 269 height 14
click at [251, 8] on input "Search..." at bounding box center [303, 9] width 269 height 14
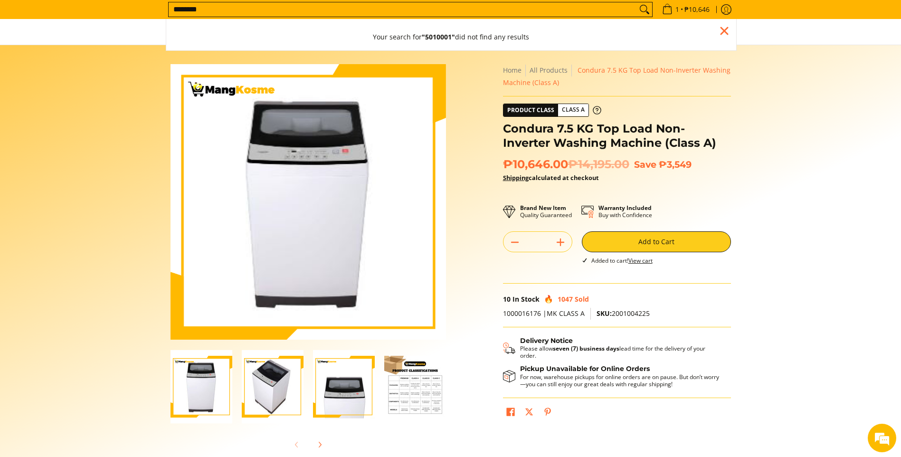
type input "*********"
click at [625, 13] on input "*********" at bounding box center [403, 9] width 469 height 14
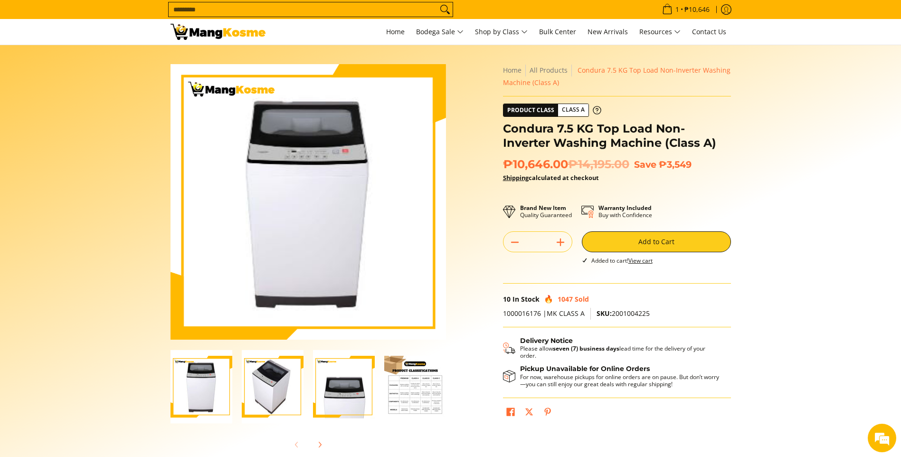
click at [379, 12] on input "Search..." at bounding box center [303, 9] width 269 height 14
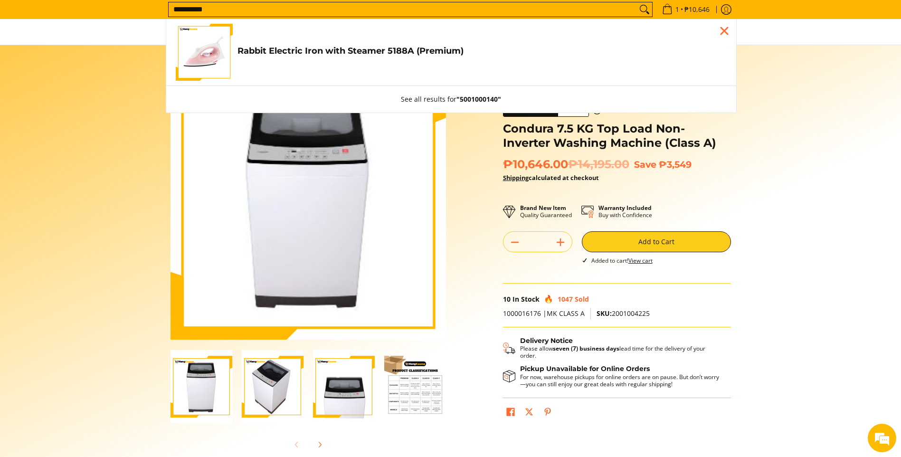
type input "**********"
click at [347, 46] on h4 "Rabbit Electric Iron with Steamer 5188A (Premium)" at bounding box center [482, 51] width 489 height 11
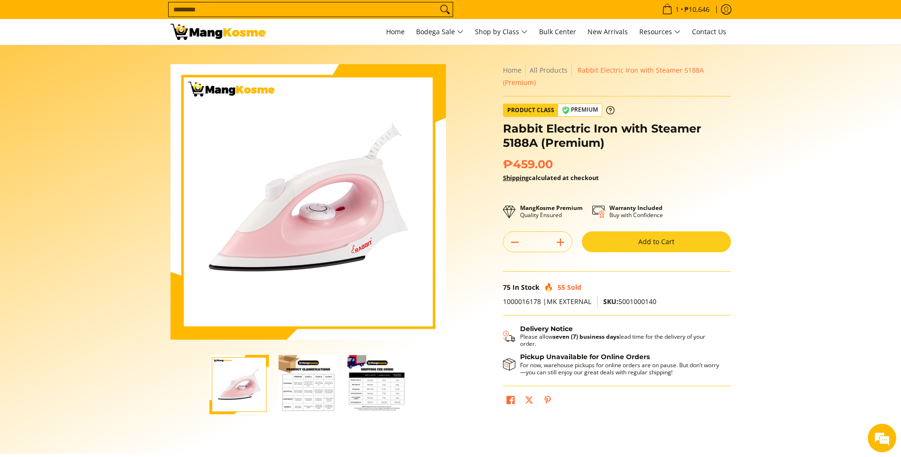
click at [602, 239] on button "Add to Cart" at bounding box center [656, 241] width 149 height 21
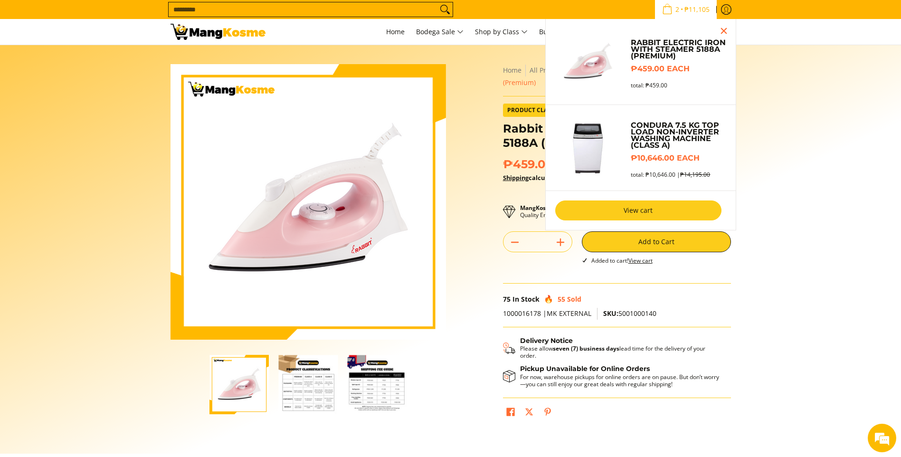
click at [658, 207] on link "View cart" at bounding box center [638, 211] width 166 height 20
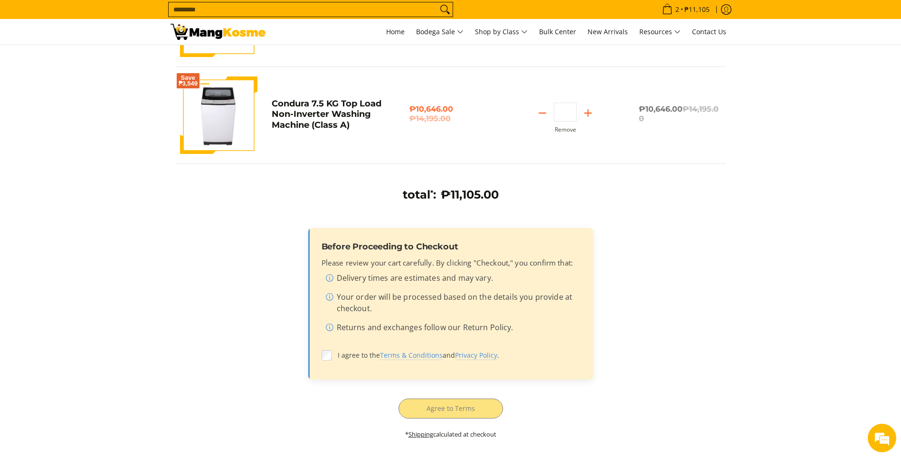
scroll to position [285, 0]
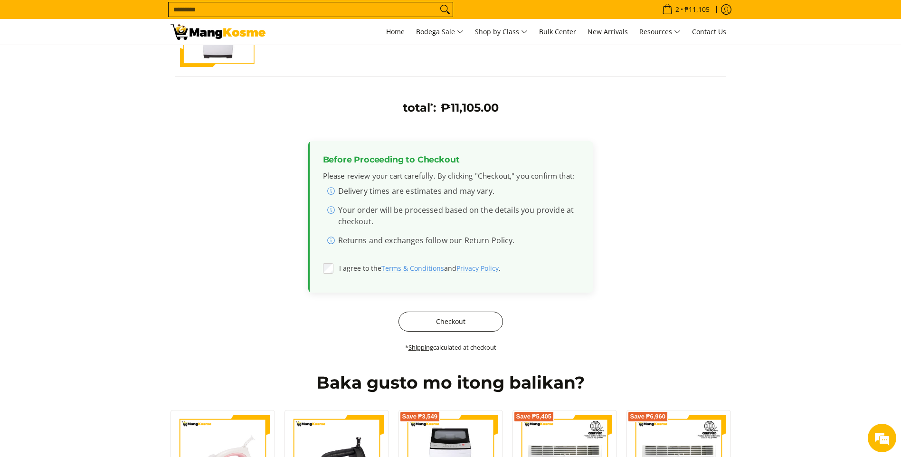
click at [435, 313] on button "Checkout" at bounding box center [451, 322] width 105 height 20
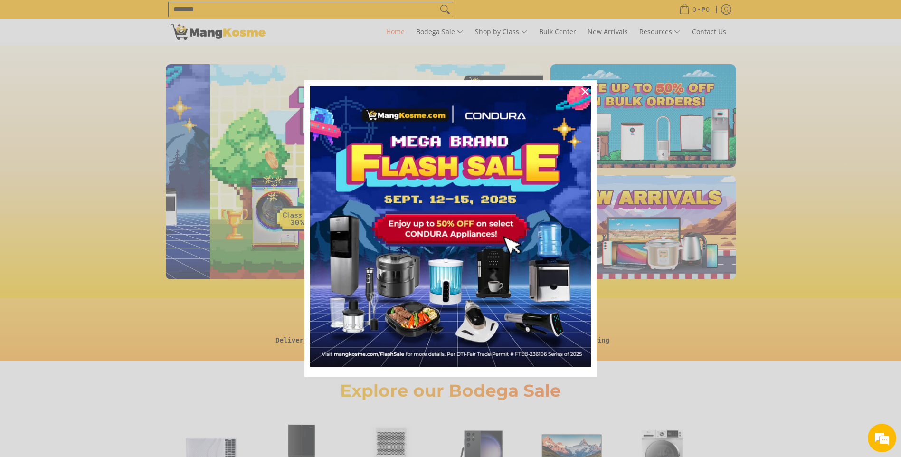
scroll to position [0, 378]
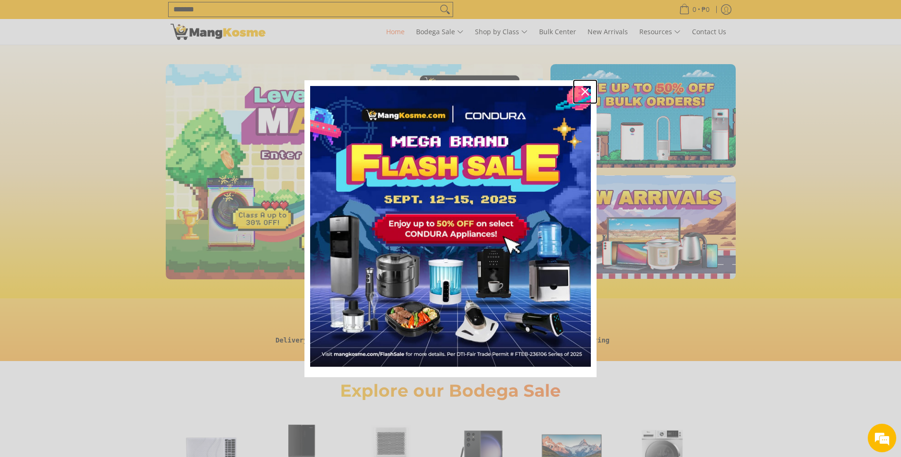
click at [588, 92] on icon "close icon" at bounding box center [586, 92] width 8 height 8
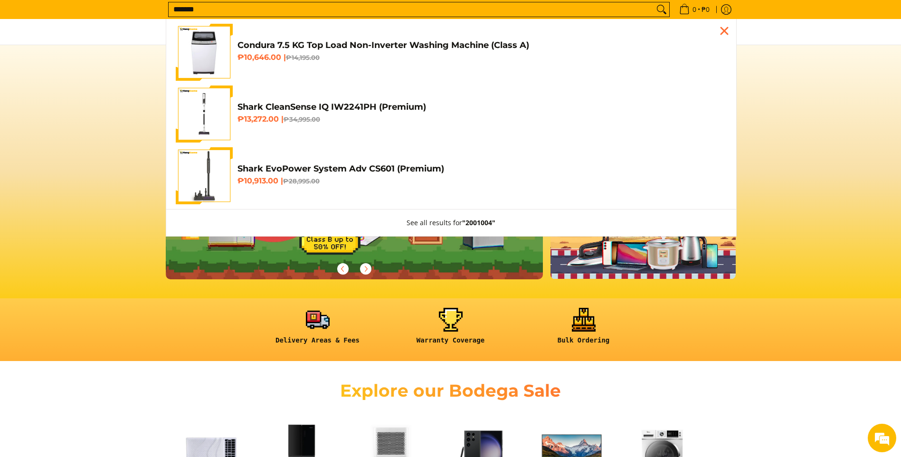
click at [273, 7] on input "*******" at bounding box center [412, 9] width 486 height 14
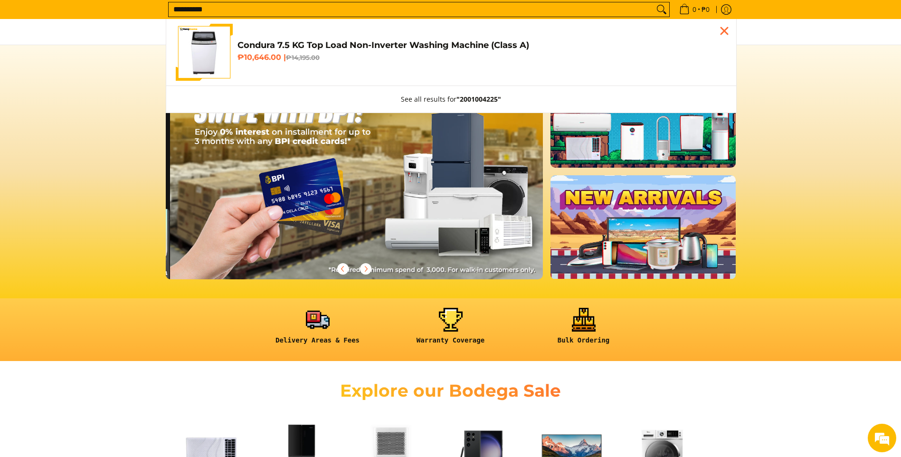
scroll to position [0, 1133]
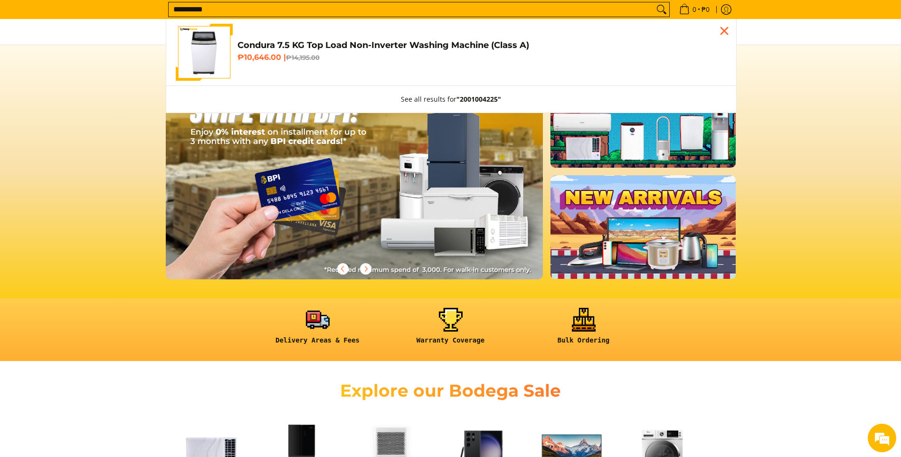
type input "**********"
click at [343, 38] on link "Condura 7.5 KG Top Load Non-Inverter Washing Machine (Class A) ₱10,646.00 | ₱14…" at bounding box center [451, 52] width 551 height 57
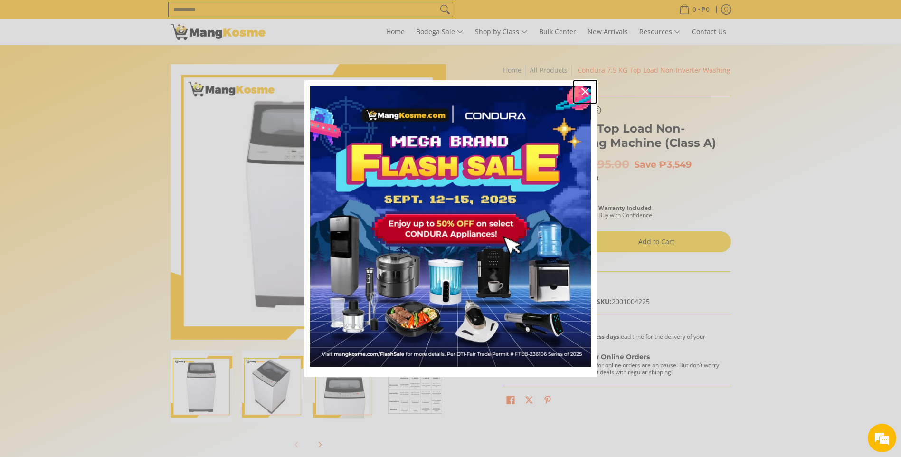
click at [591, 89] on div "Close" at bounding box center [585, 91] width 15 height 15
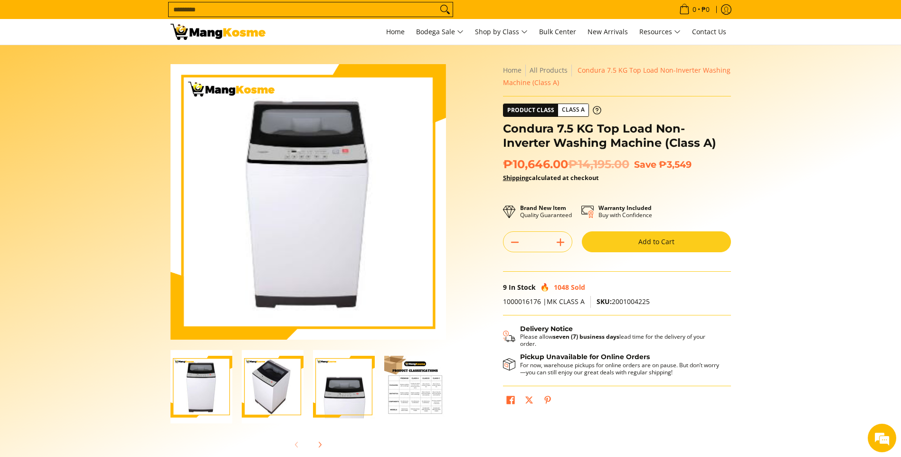
click at [622, 248] on button "Add to Cart" at bounding box center [656, 241] width 149 height 21
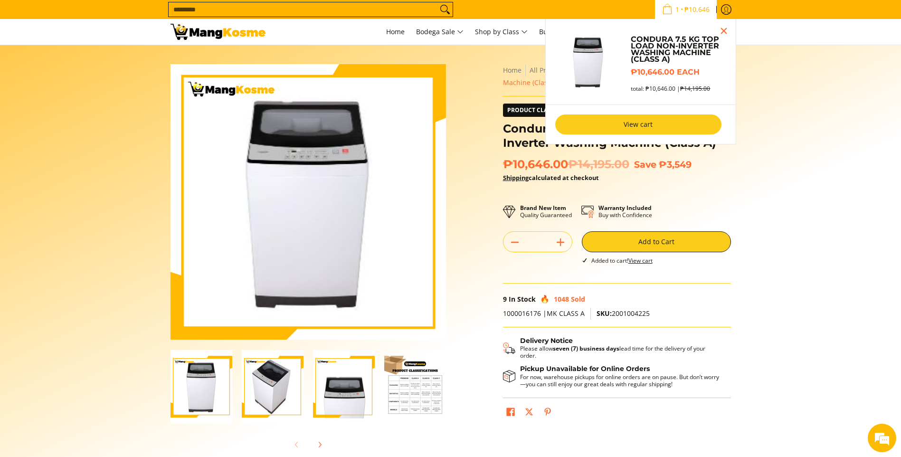
click at [605, 127] on link "View cart" at bounding box center [638, 125] width 166 height 20
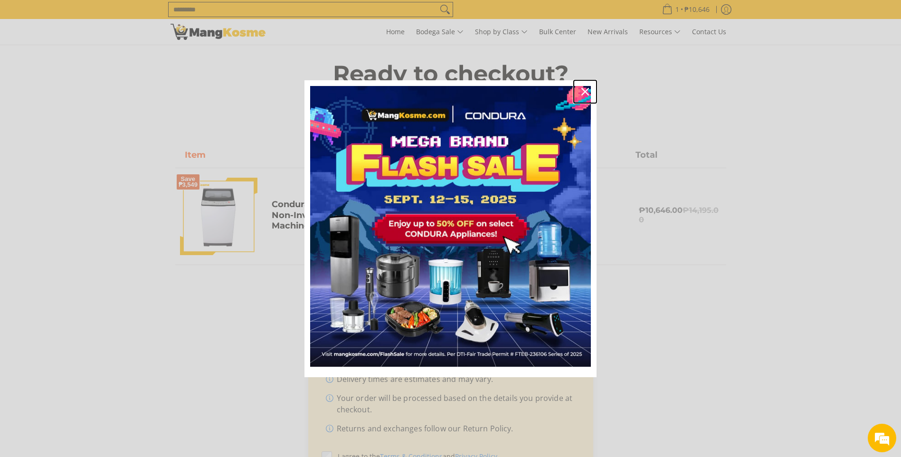
click at [584, 86] on div "Close" at bounding box center [585, 91] width 15 height 15
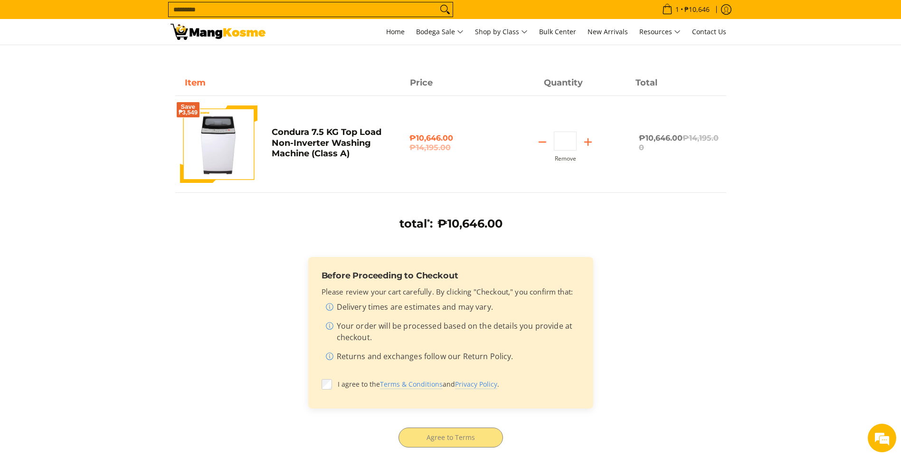
scroll to position [190, 0]
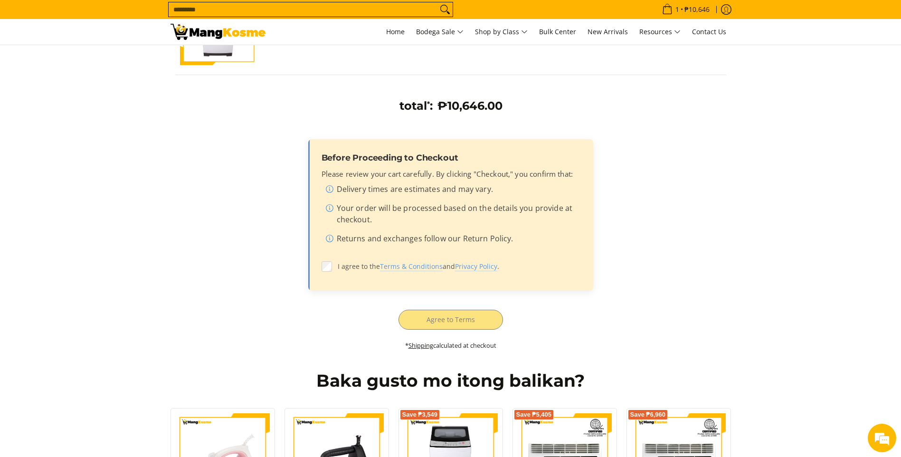
click at [323, 272] on label "I agree to the Terms & Conditions and Privacy Policy ." at bounding box center [451, 267] width 258 height 18
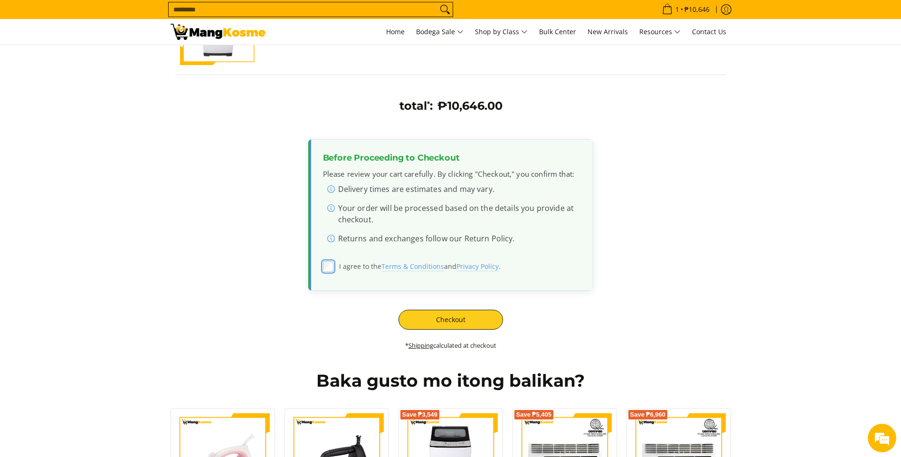
scroll to position [0, 0]
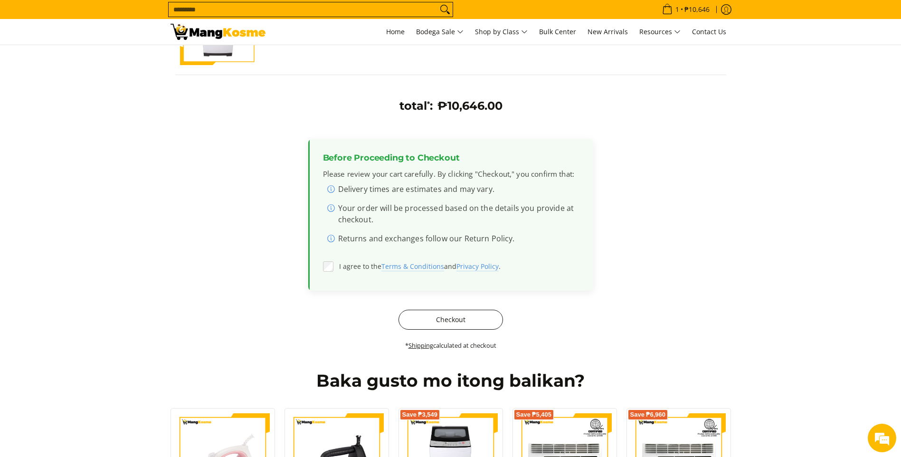
click at [429, 314] on button "Checkout" at bounding box center [451, 320] width 105 height 20
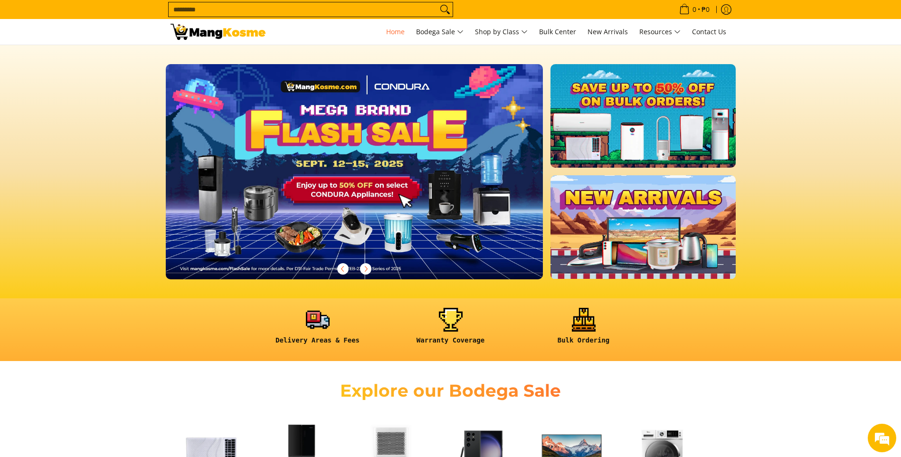
click at [185, 6] on input "Search..." at bounding box center [303, 9] width 269 height 14
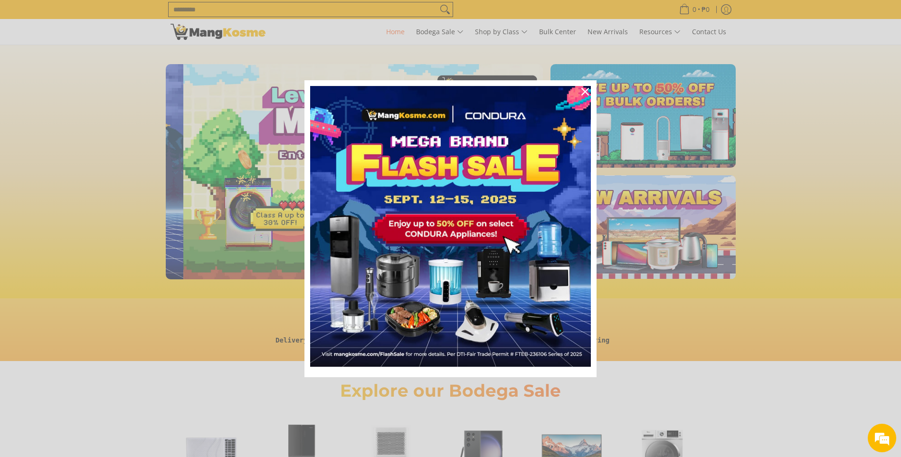
scroll to position [0, 378]
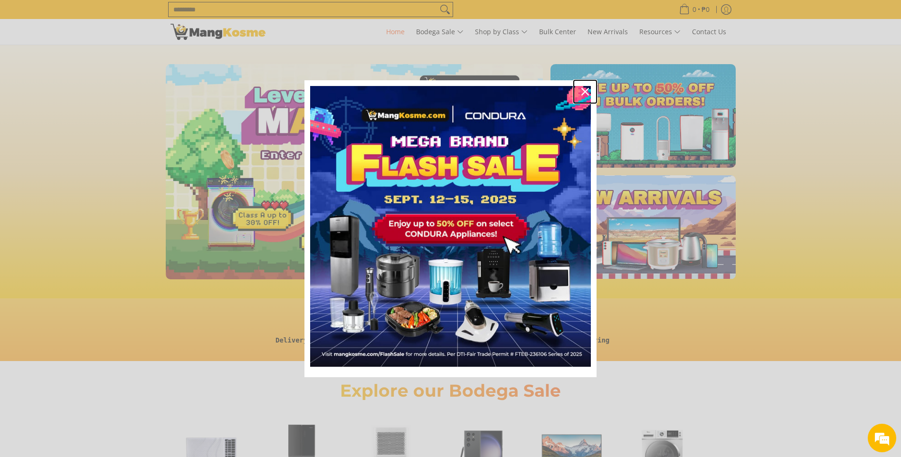
click at [584, 92] on icon "close icon" at bounding box center [586, 92] width 8 height 8
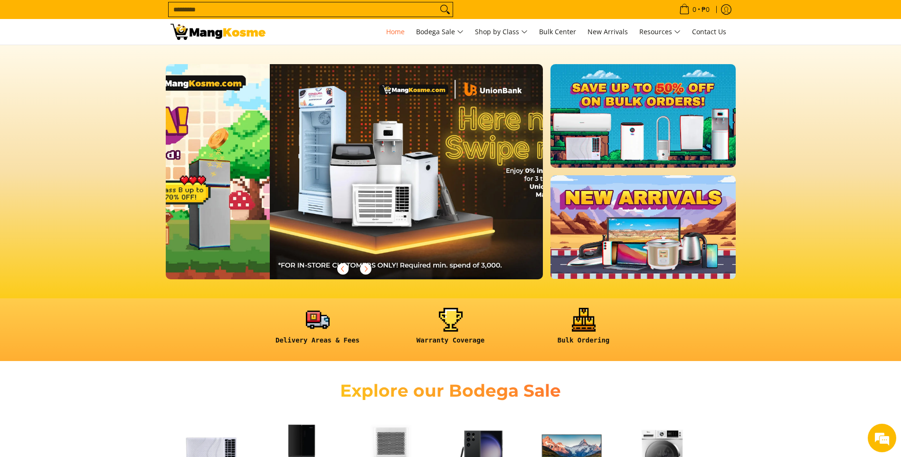
scroll to position [0, 756]
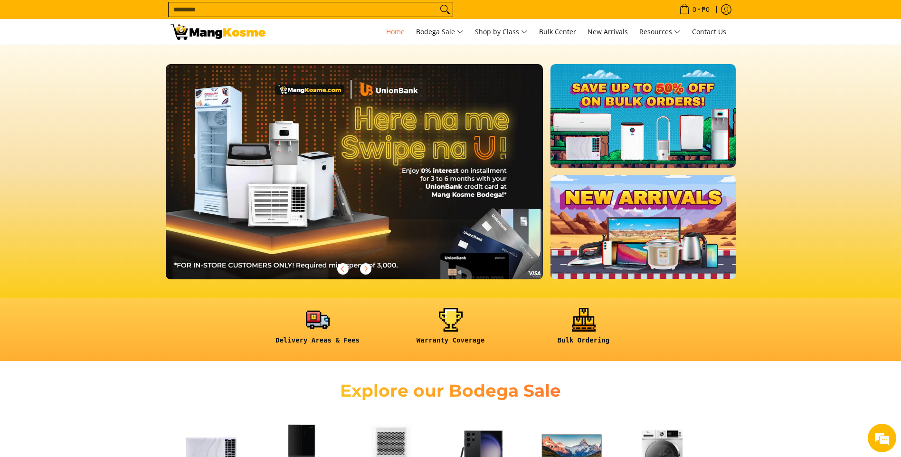
click at [360, 12] on input "Search..." at bounding box center [303, 9] width 269 height 14
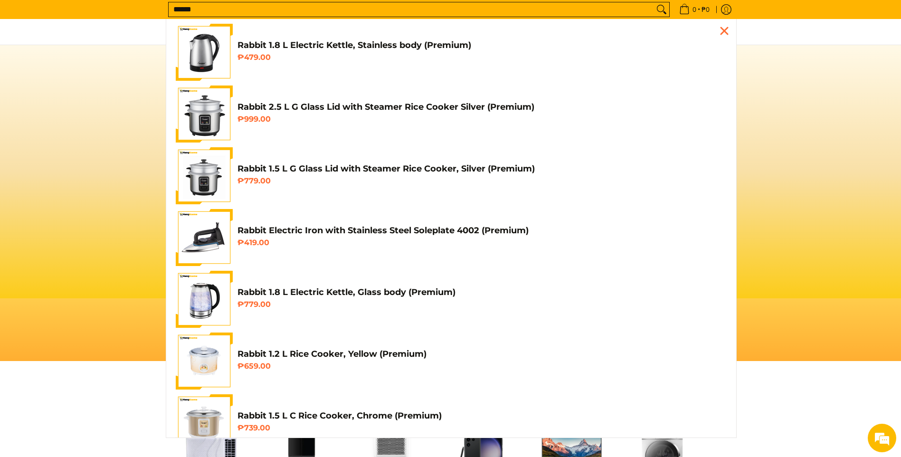
scroll to position [0, 1133]
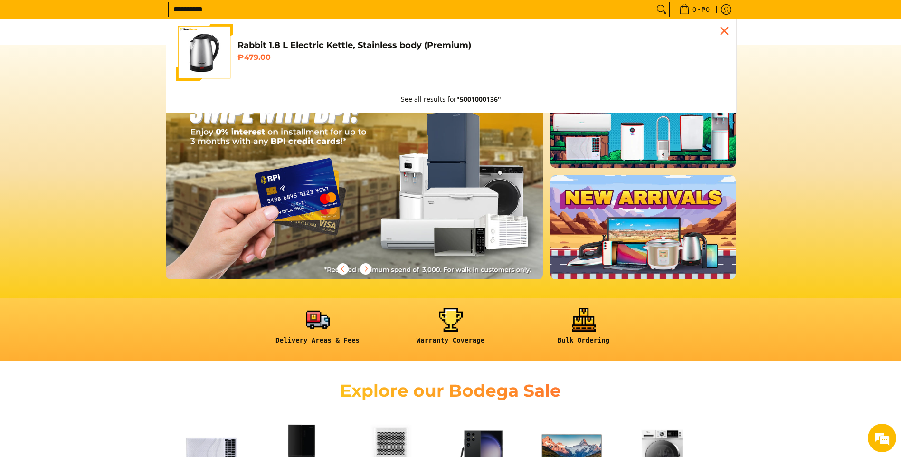
type input "**********"
click at [360, 48] on h4 "Rabbit 1.8 L Electric Kettle, Stainless body (Premium)" at bounding box center [482, 45] width 489 height 11
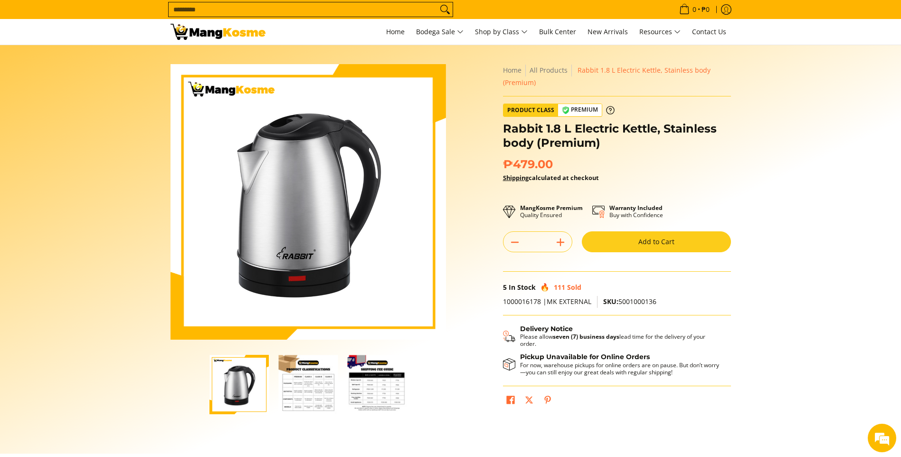
click at [608, 243] on button "Add to Cart" at bounding box center [656, 241] width 149 height 21
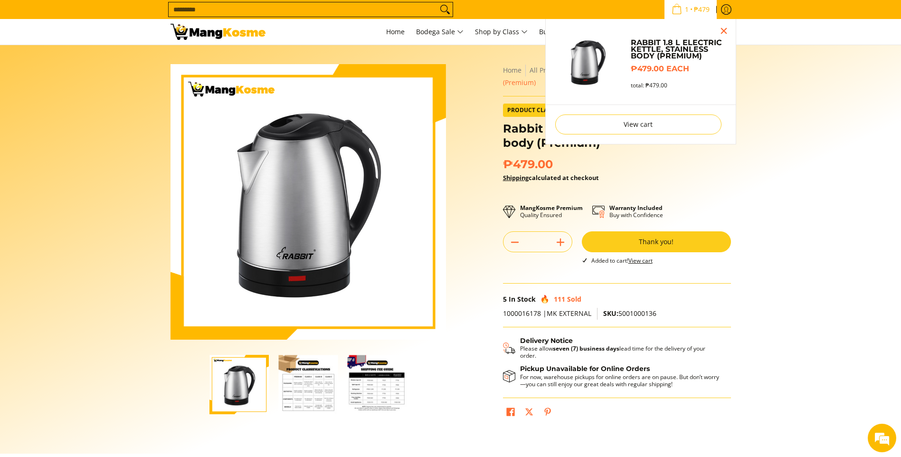
click at [288, 14] on input "Search..." at bounding box center [303, 9] width 269 height 14
click at [281, 6] on input "Search..." at bounding box center [303, 9] width 269 height 14
click at [270, 11] on input "Search..." at bounding box center [303, 9] width 269 height 14
click at [269, 11] on input "Search..." at bounding box center [303, 9] width 269 height 14
click at [269, 10] on input "Search..." at bounding box center [303, 9] width 269 height 14
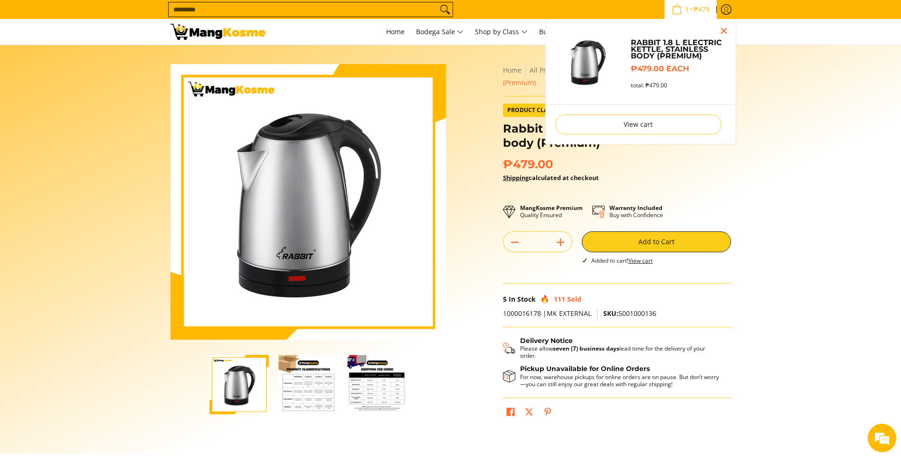
click at [277, 9] on input "Search..." at bounding box center [303, 9] width 269 height 14
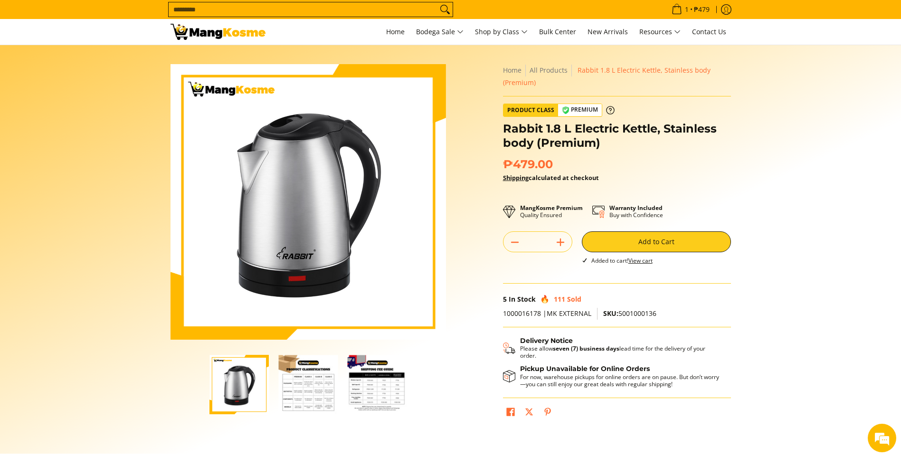
click at [231, 10] on input "Search..." at bounding box center [303, 9] width 269 height 14
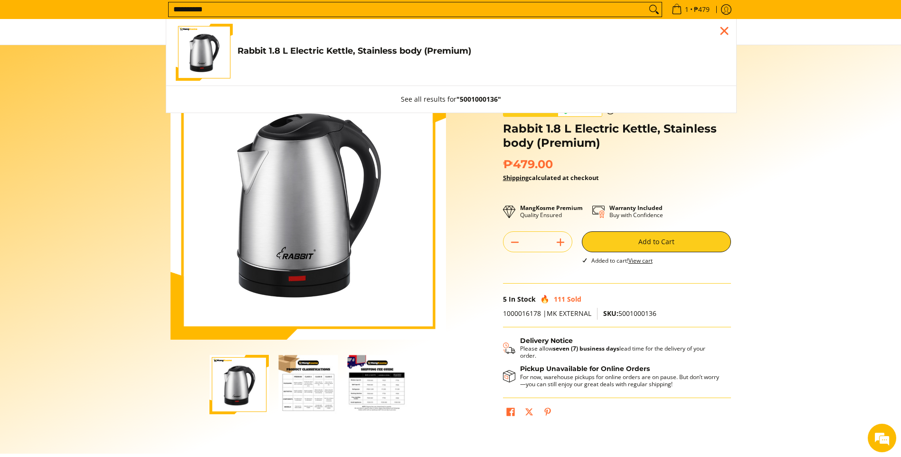
type input "**********"
click at [307, 53] on h4 "Rabbit 1.8 L Electric Kettle, Stainless body (Premium)" at bounding box center [482, 51] width 489 height 11
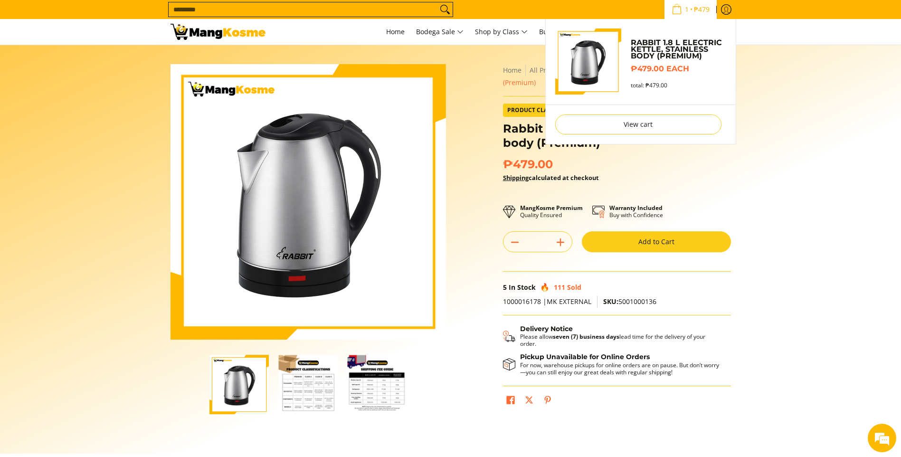
click at [697, 16] on link "1 • ₱479" at bounding box center [691, 9] width 52 height 19
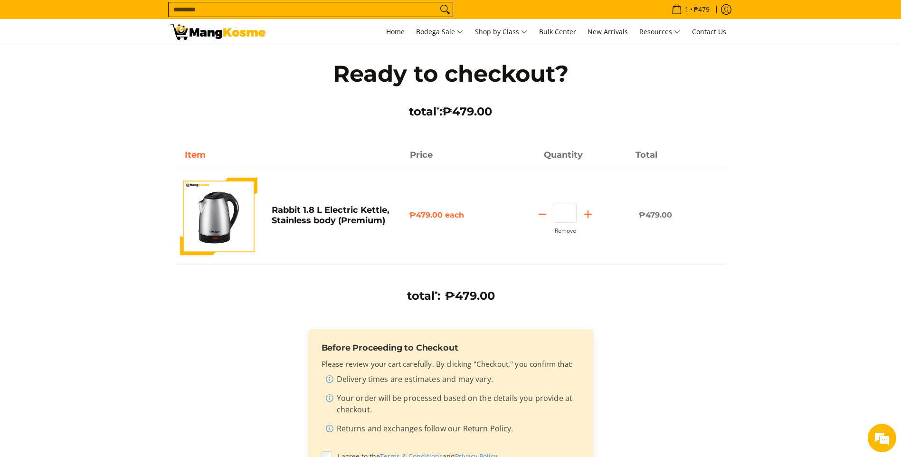
click at [256, 10] on input "Search..." at bounding box center [303, 9] width 269 height 14
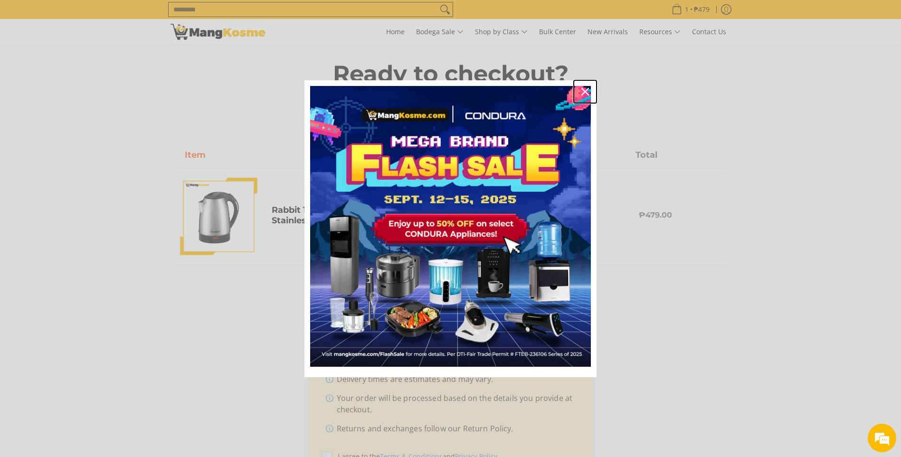
click at [586, 90] on icon "close icon" at bounding box center [586, 92] width 8 height 8
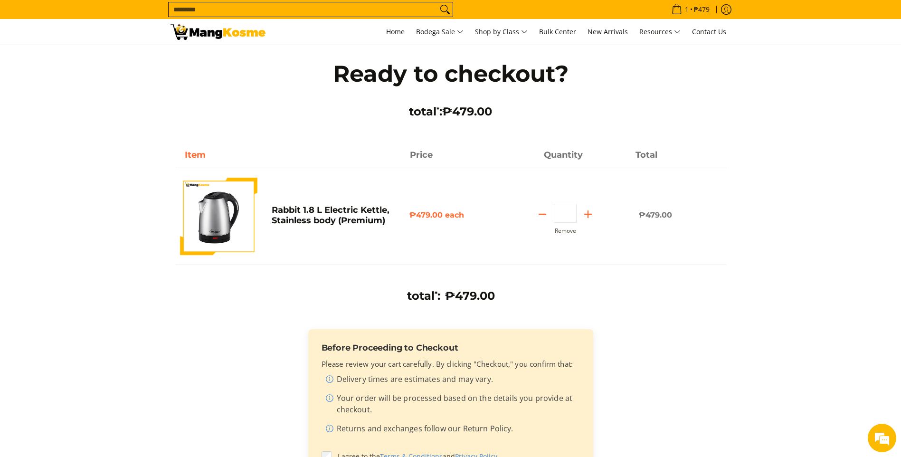
click at [403, 10] on input "Search..." at bounding box center [303, 9] width 269 height 14
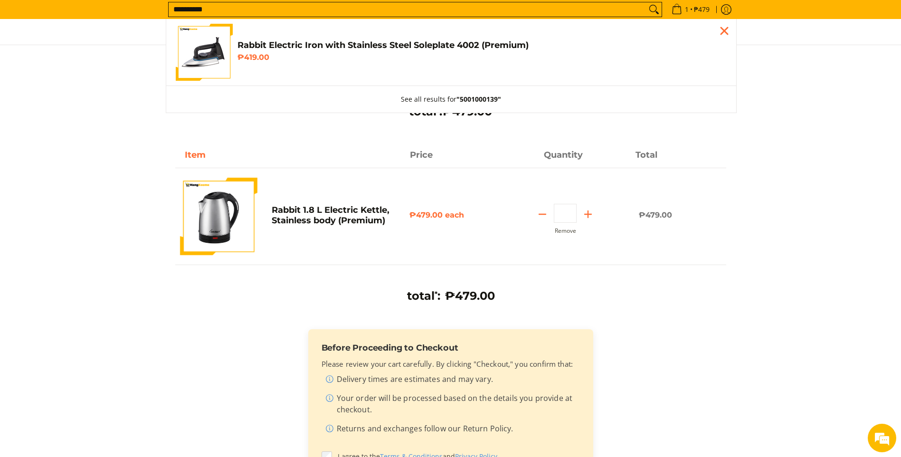
type input "**********"
click at [322, 70] on link "Rabbit Electric Iron with Stainless Steel Soleplate 4002 (Premium) ₱419.00" at bounding box center [451, 52] width 551 height 57
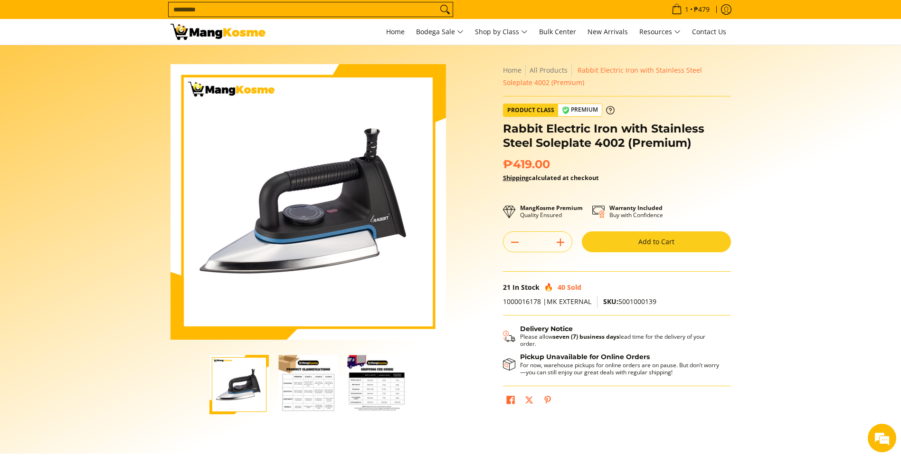
click at [645, 245] on button "Add to Cart" at bounding box center [656, 241] width 149 height 21
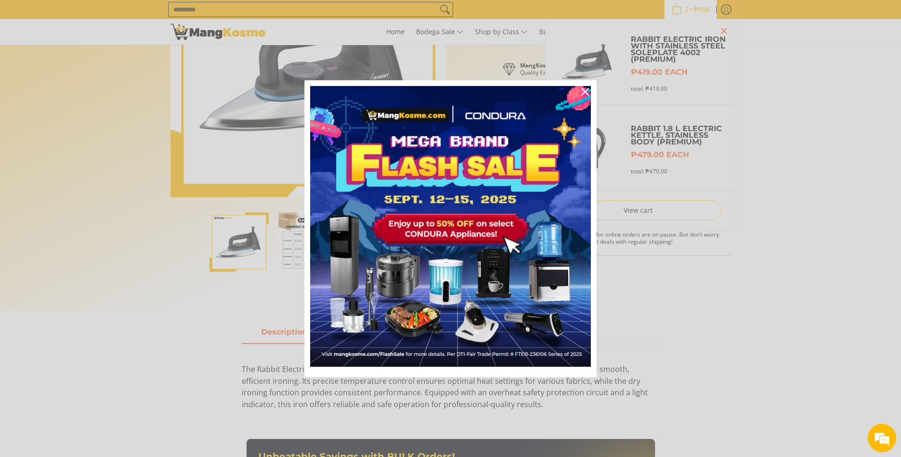
click at [585, 89] on body "Skip to Main Content Home Bodega Sale Shop by Class Bulk Center New Arrivals Re…" at bounding box center [450, 429] width 901 height 1145
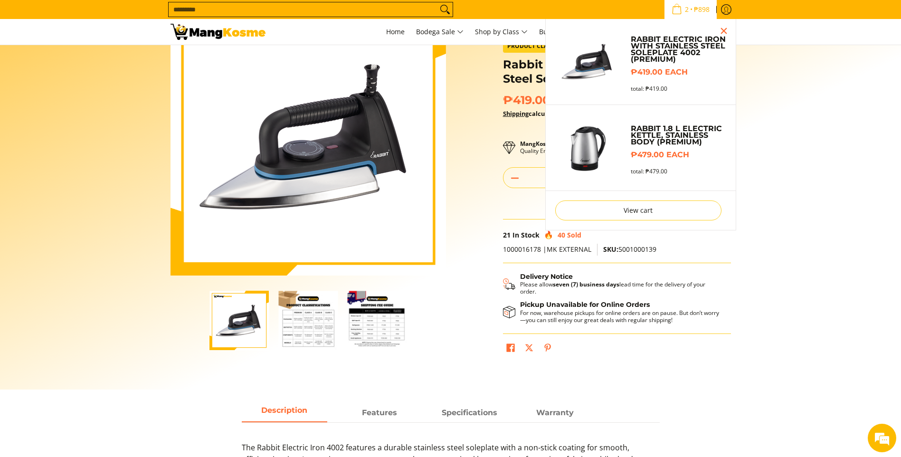
scroll to position [48, 0]
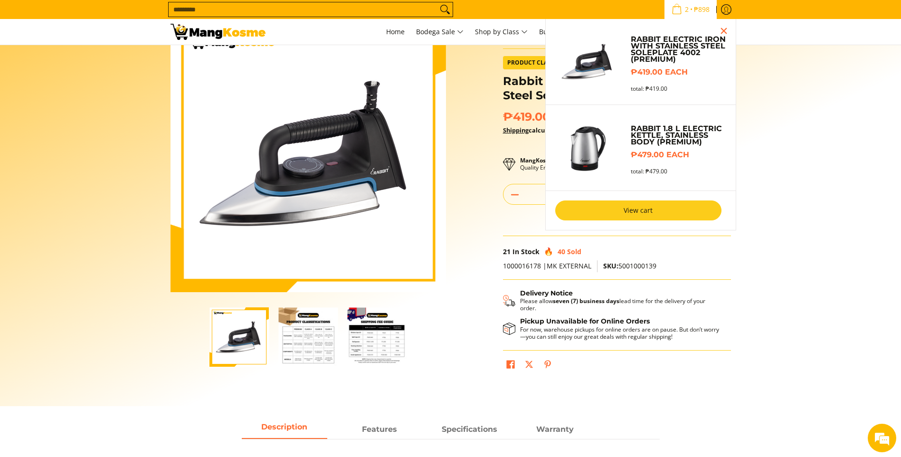
click at [602, 205] on link "View cart" at bounding box center [638, 211] width 166 height 20
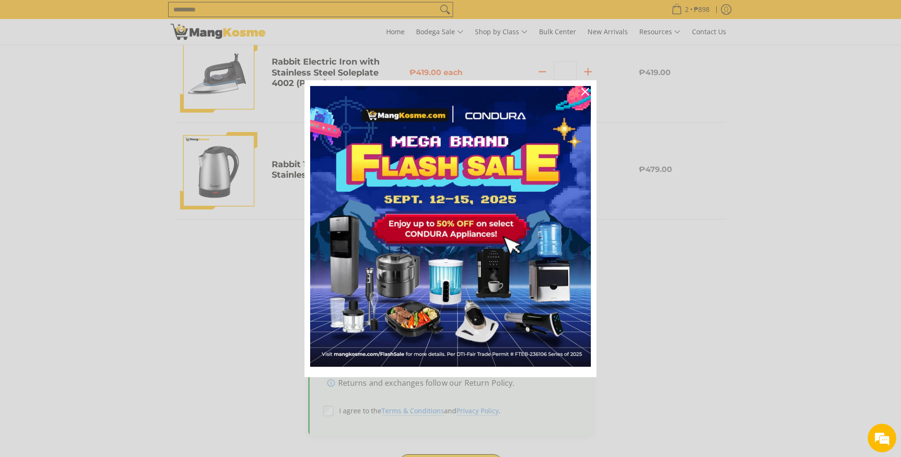
click at [431, 457] on html "Skip to Main Content Home Bodega Sale Shop by Class Bulk Center New Arrivals Re…" at bounding box center [450, 448] width 901 height 1182
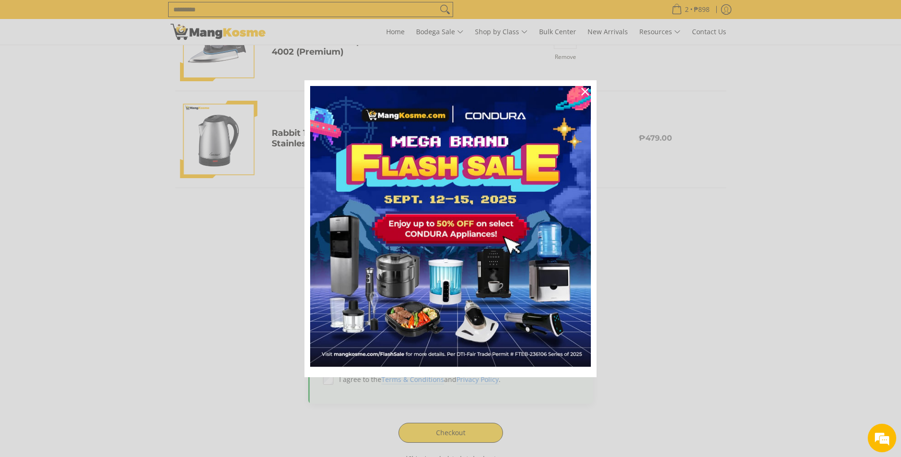
scroll to position [190, 0]
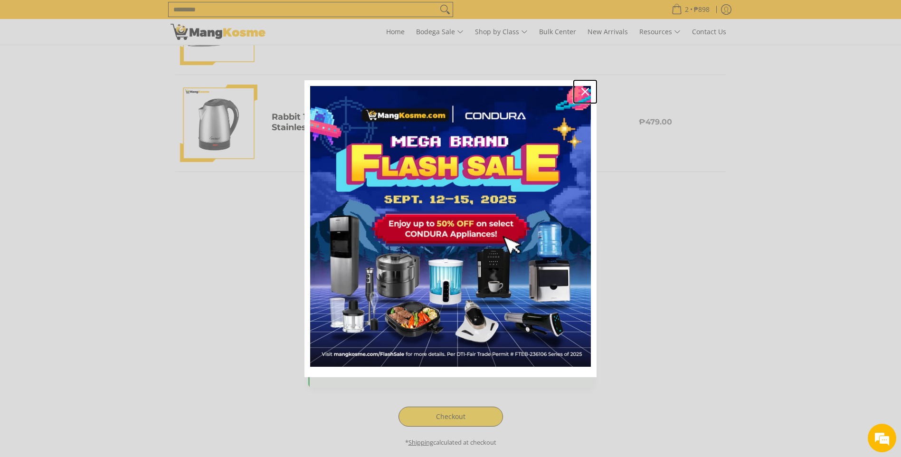
click at [586, 93] on icon "close icon" at bounding box center [586, 92] width 8 height 8
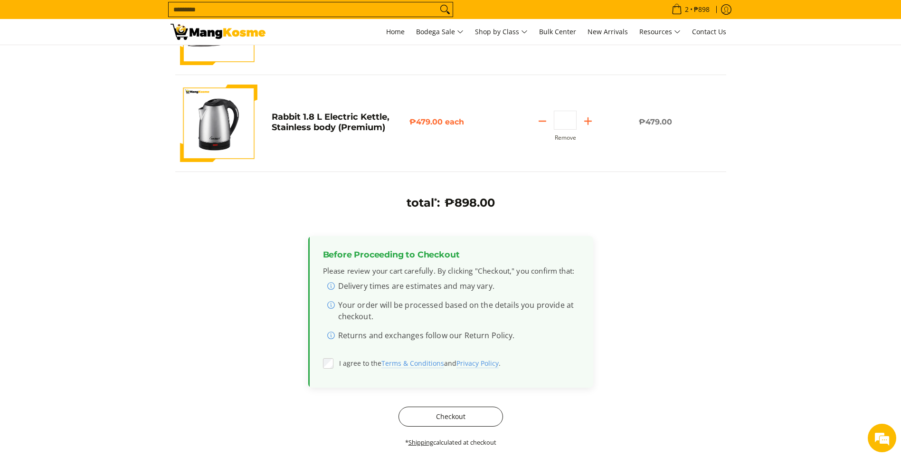
click at [468, 409] on button "Checkout" at bounding box center [451, 417] width 105 height 20
